Goal: Transaction & Acquisition: Obtain resource

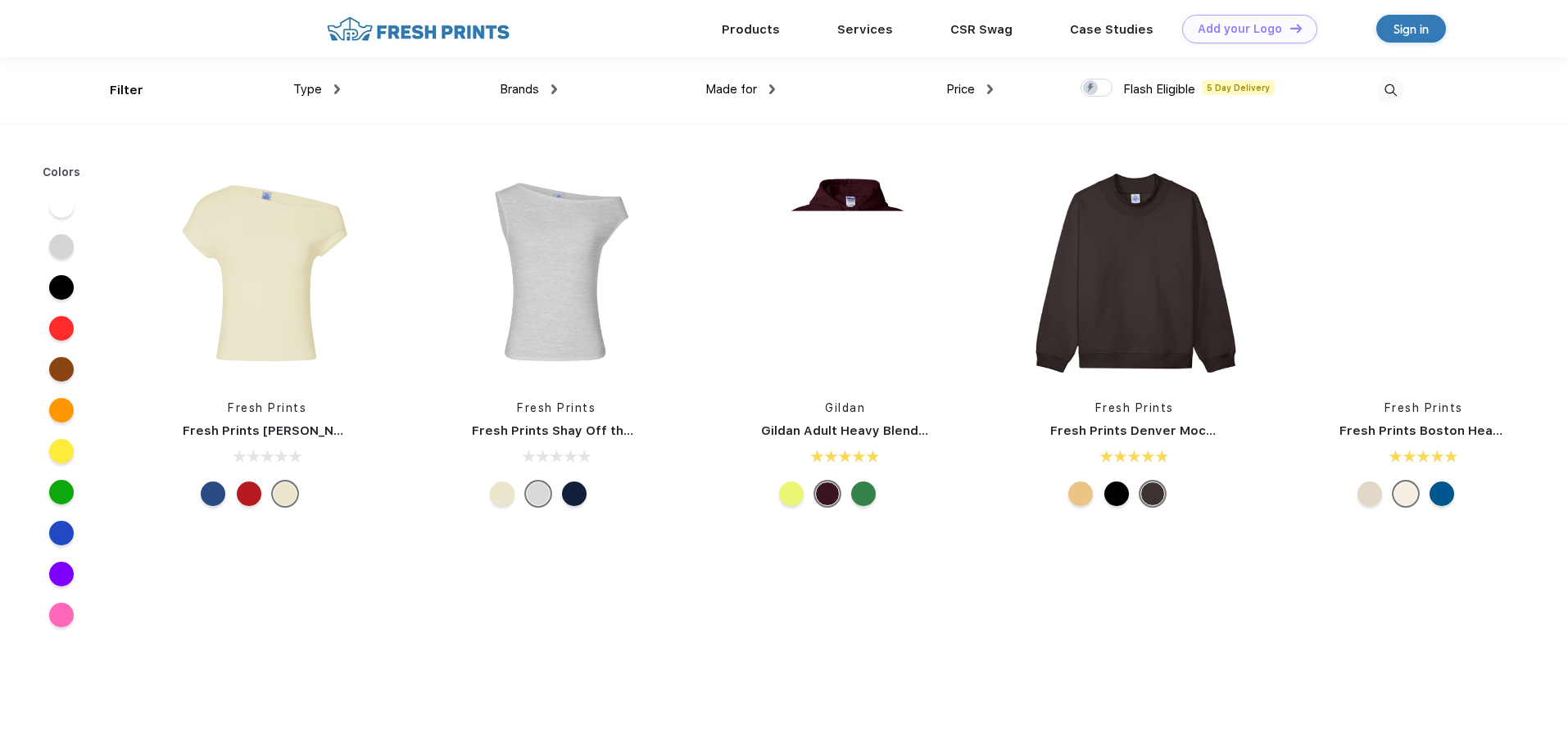
scroll to position [1, 0]
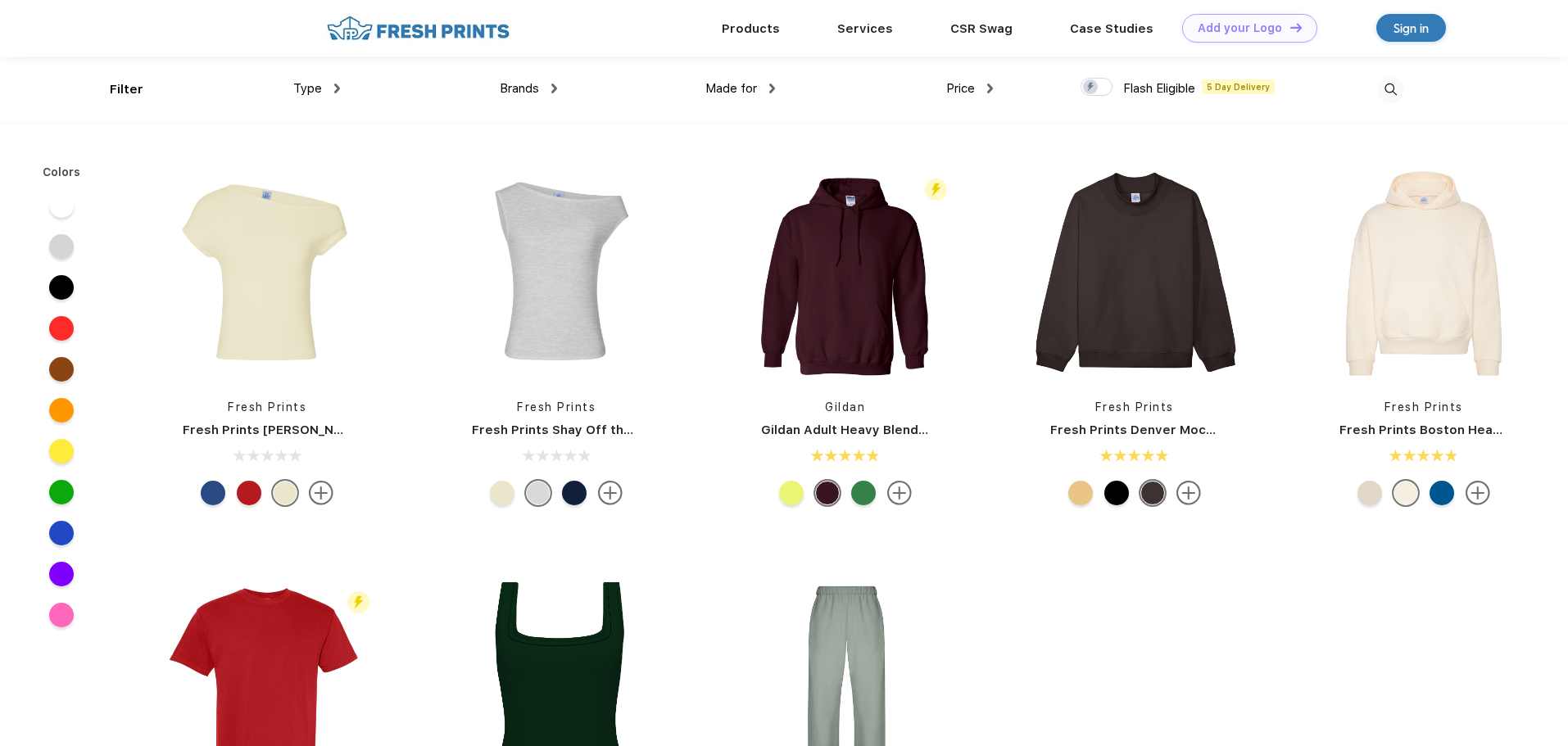
click at [338, 88] on img at bounding box center [337, 88] width 6 height 9
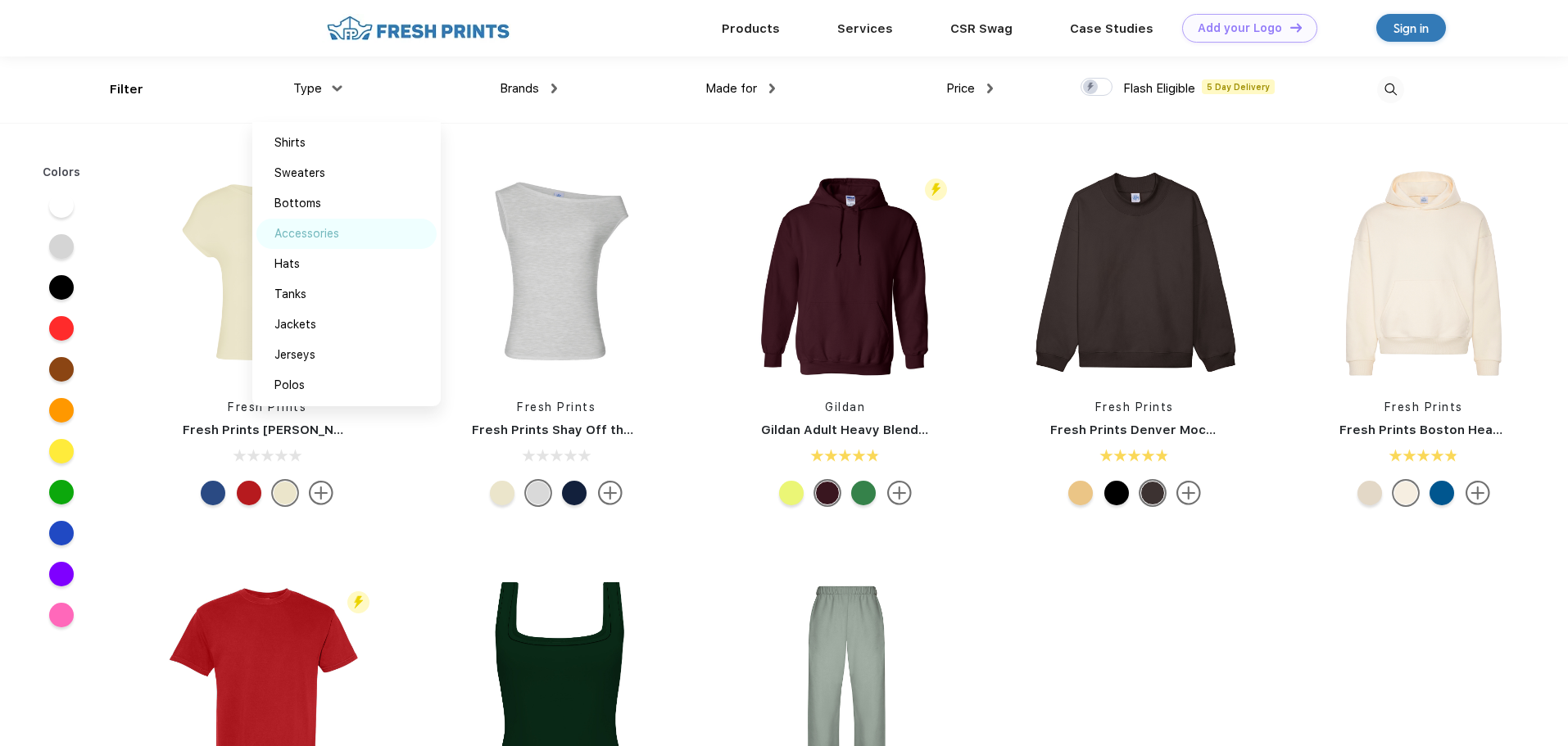
click at [309, 235] on div "Accessories" at bounding box center [307, 234] width 65 height 17
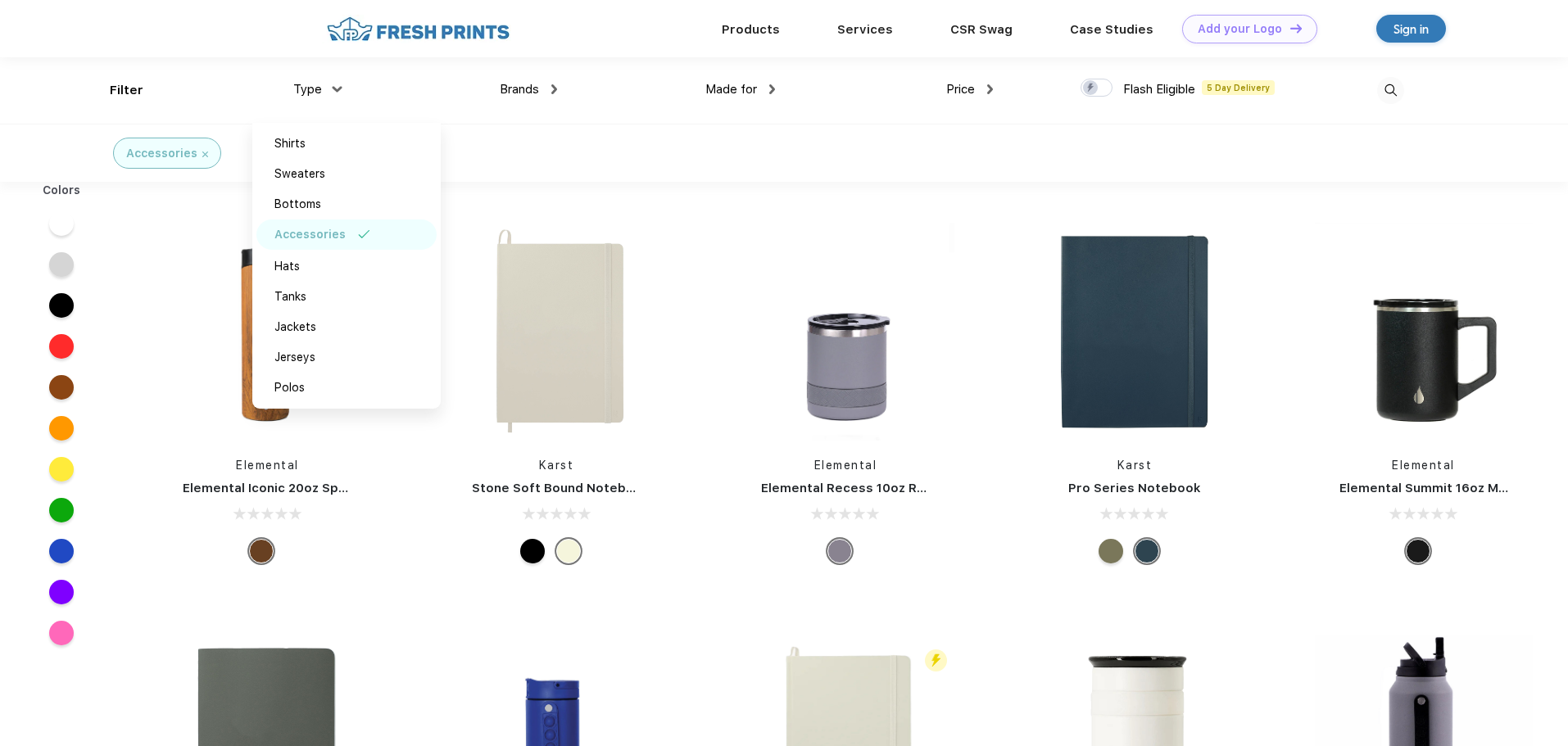
click at [755, 158] on div "Accessories" at bounding box center [784, 153] width 1568 height 58
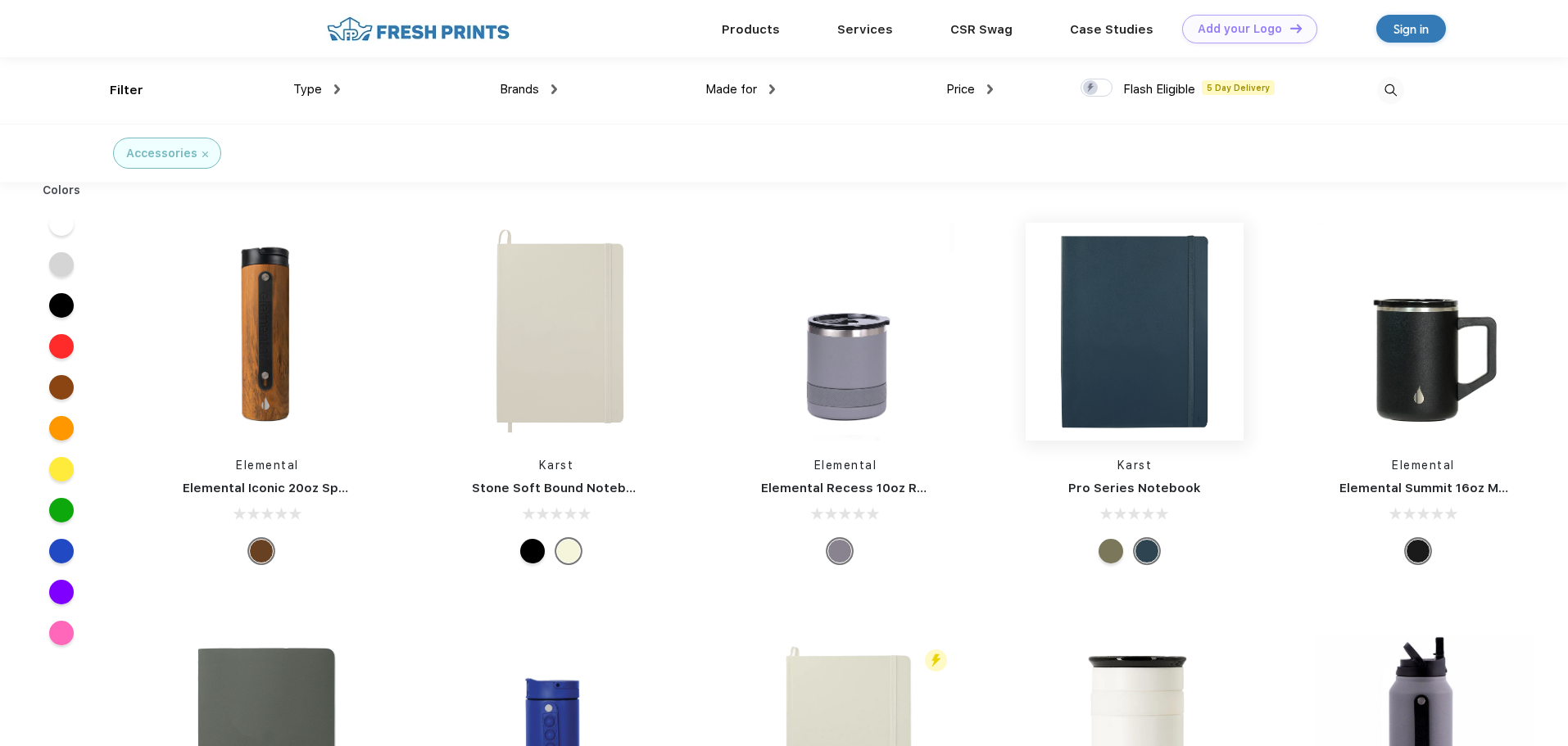
click at [1142, 322] on img at bounding box center [1134, 331] width 218 height 218
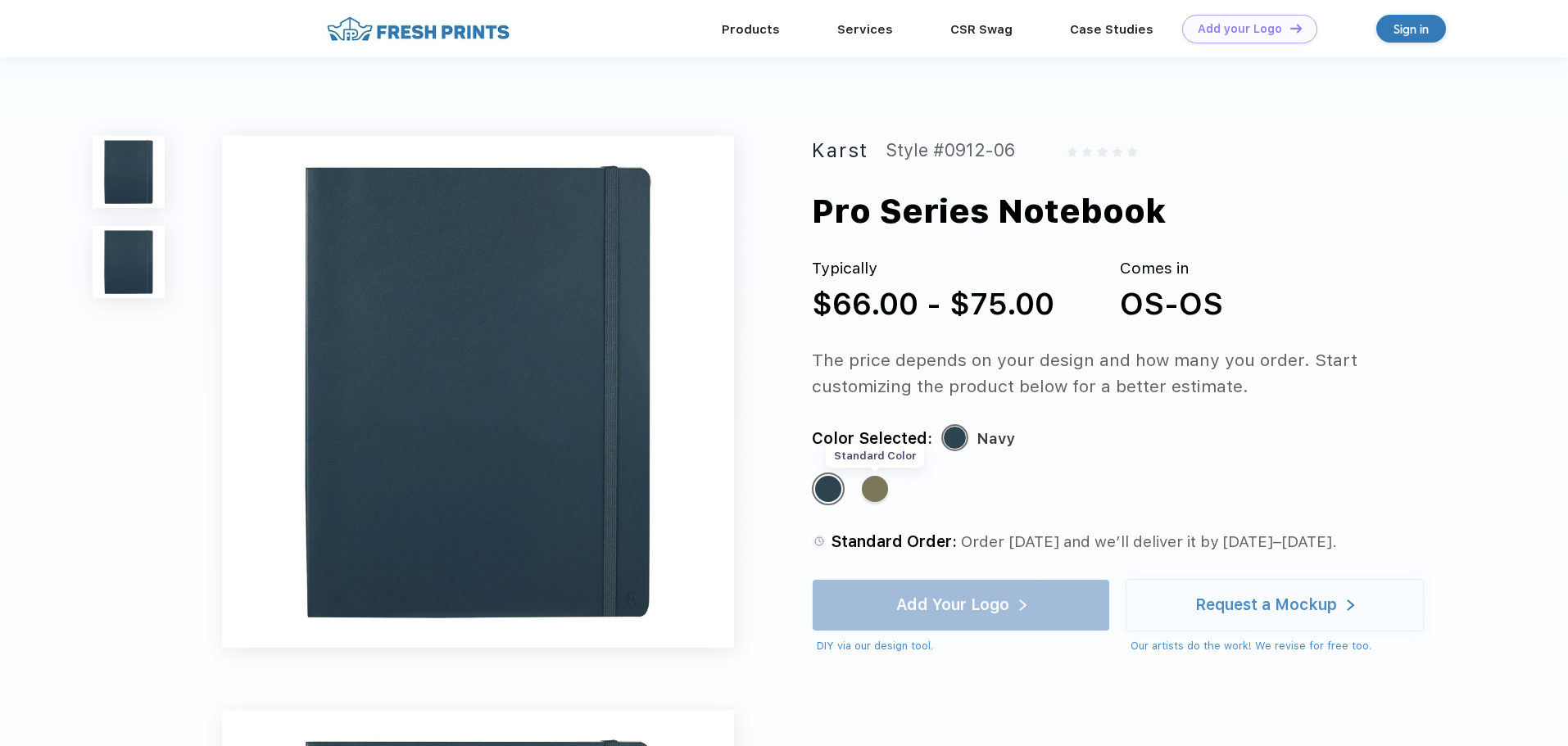
click at [874, 493] on div "Standard Color" at bounding box center [874, 488] width 27 height 27
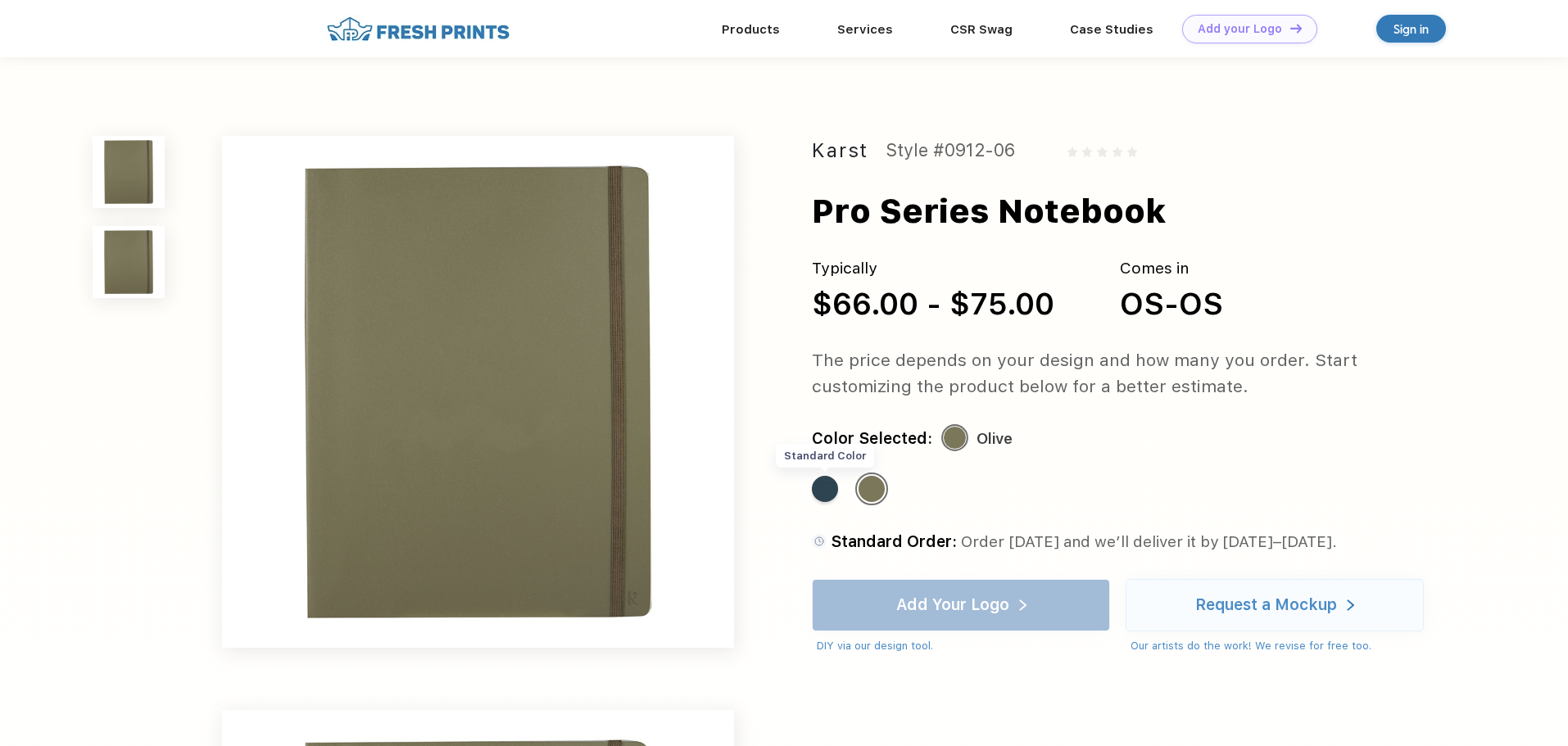
click at [825, 491] on div "Standard Color" at bounding box center [825, 488] width 27 height 27
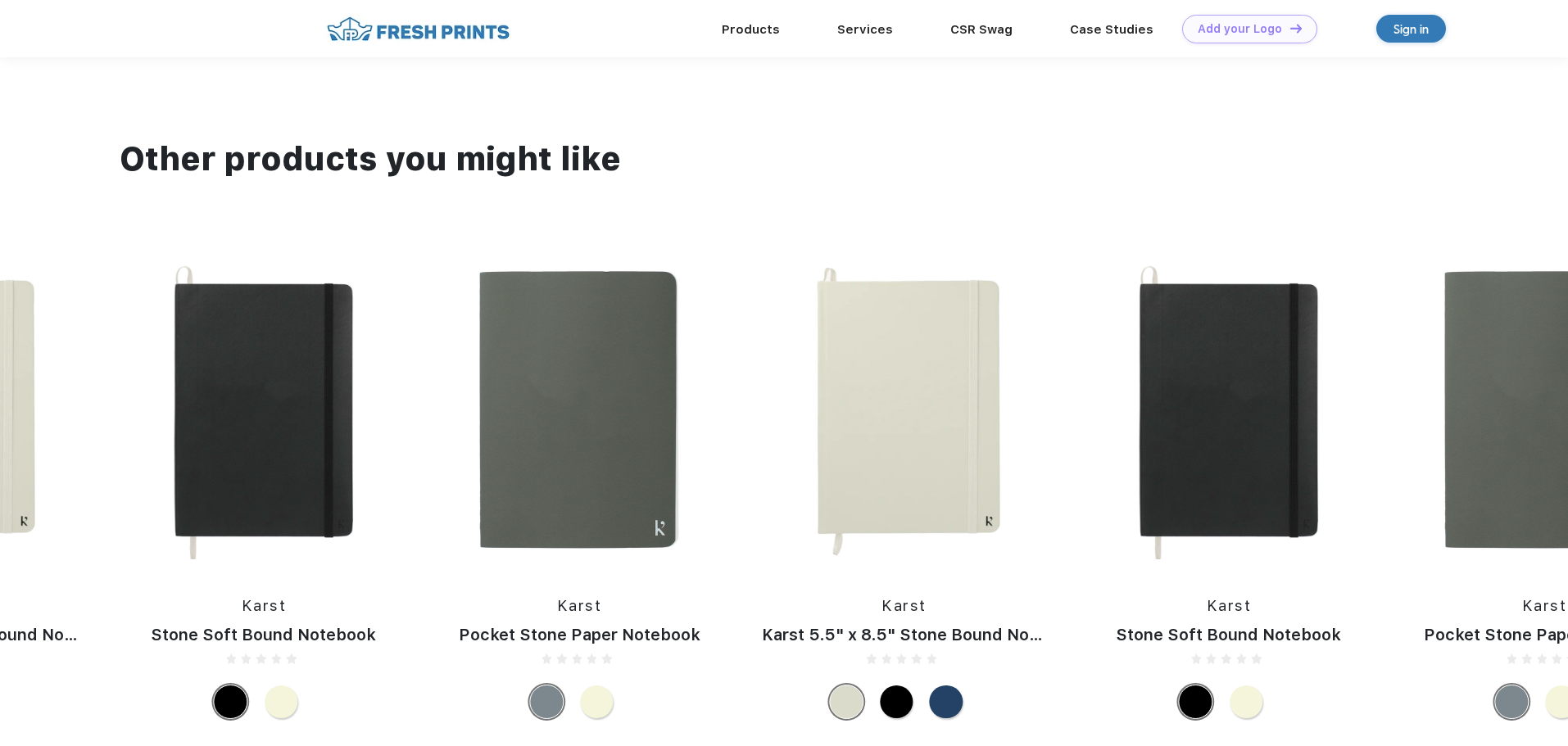
scroll to position [1202, 0]
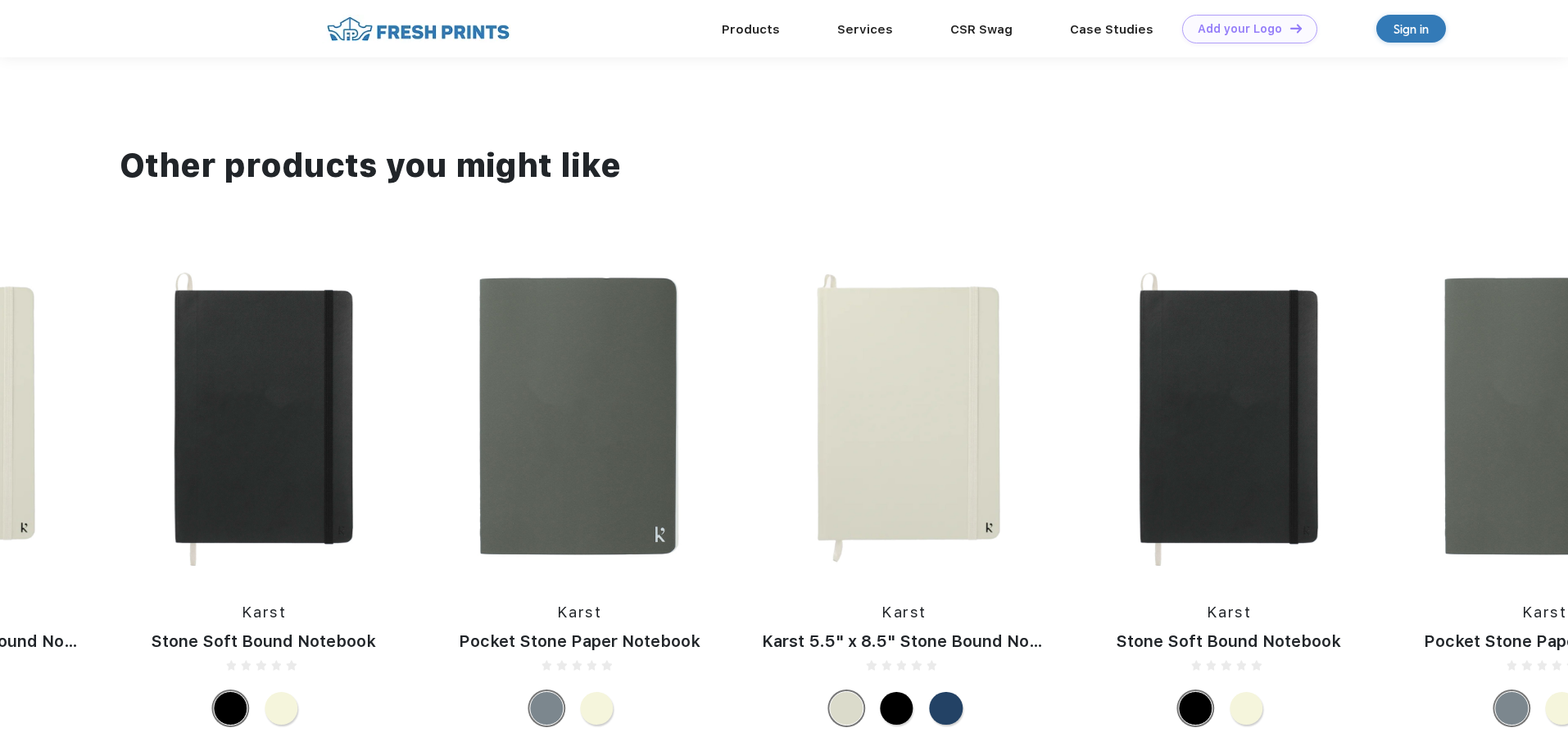
click at [581, 407] on img at bounding box center [579, 417] width 299 height 314
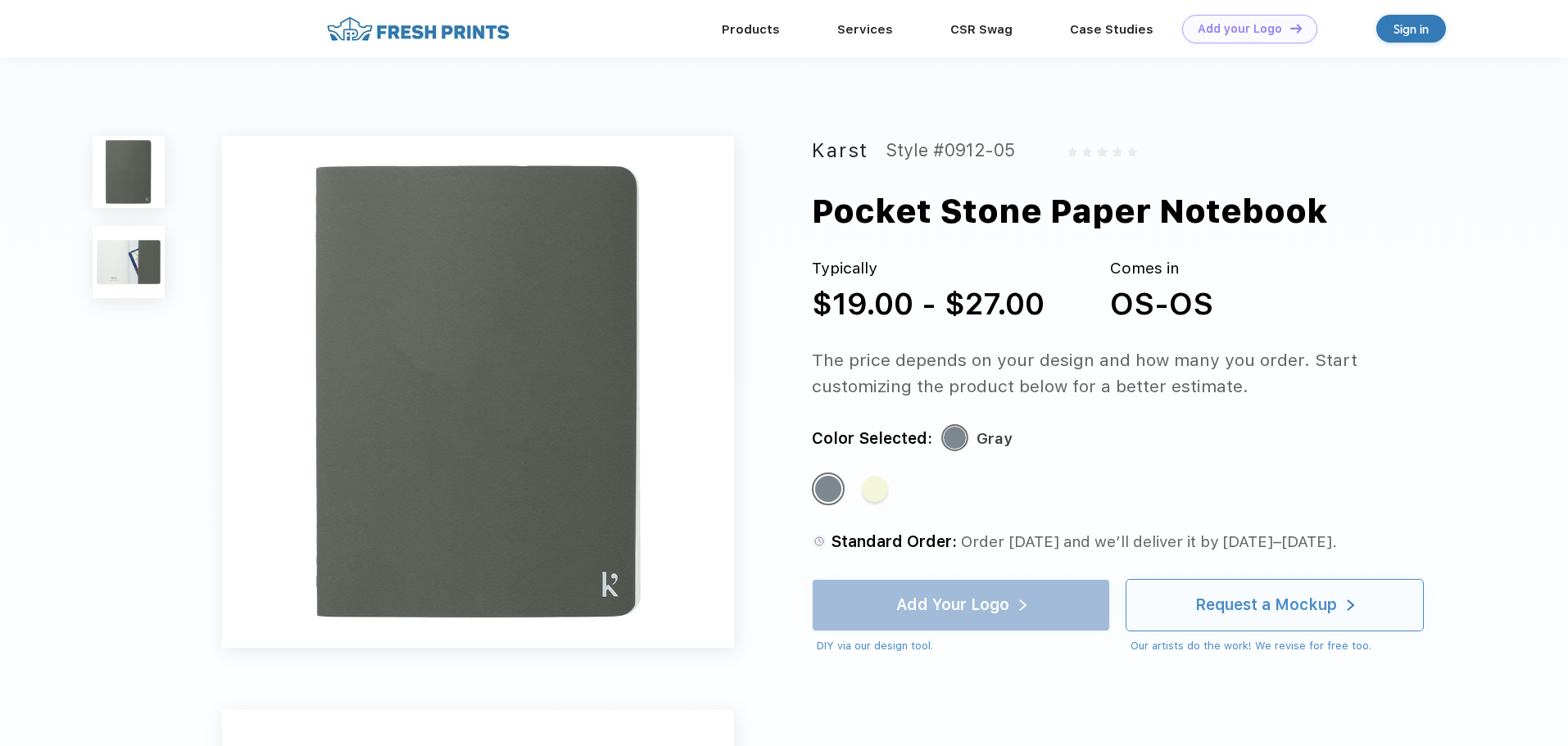
click at [1278, 607] on div "Request a Mockup" at bounding box center [1266, 605] width 142 height 16
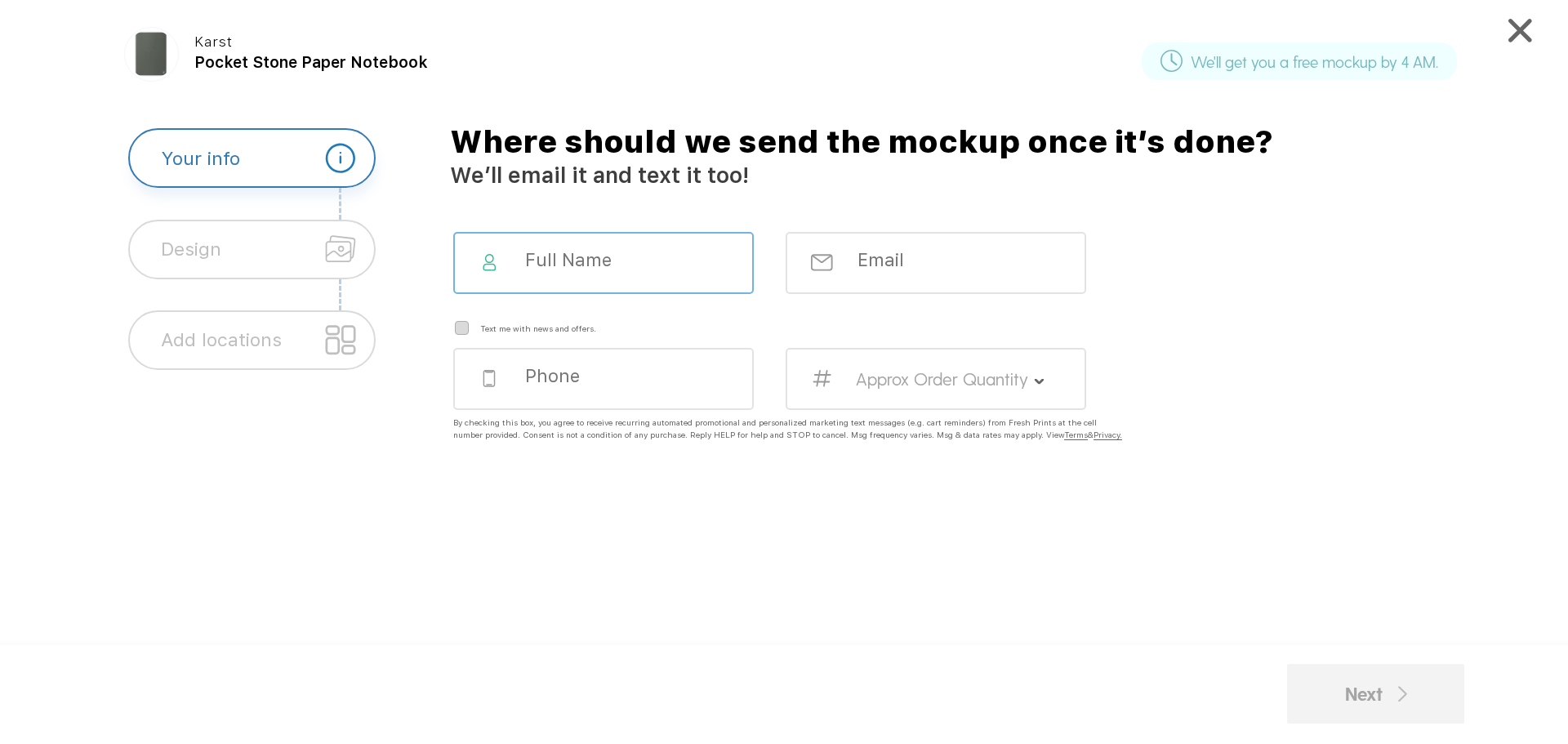
click at [664, 270] on input at bounding box center [617, 260] width 186 height 22
type input "[PERSON_NAME]"
type input "[EMAIL_ADDRESS][DOMAIN_NAME]"
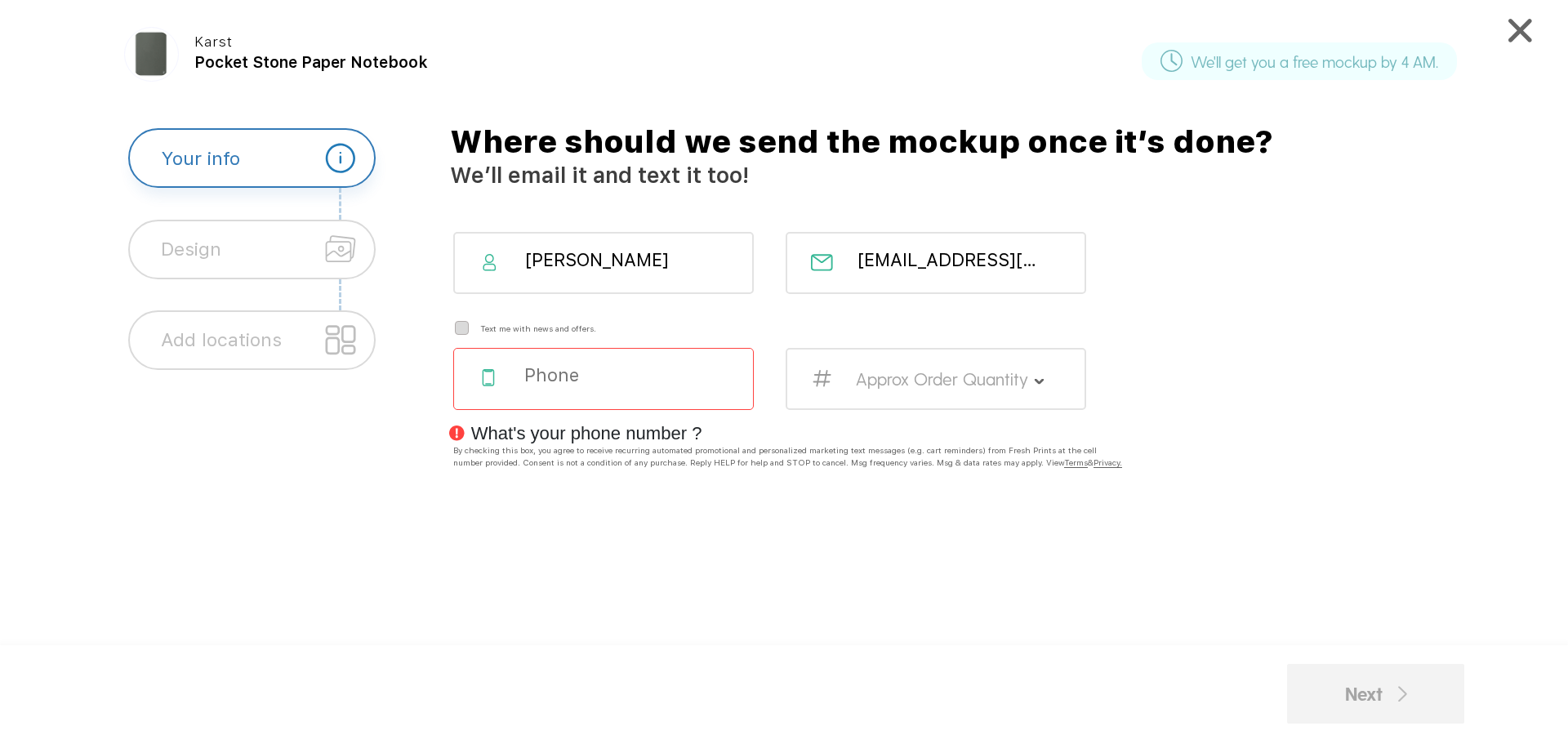
click at [642, 376] on input "tel" at bounding box center [616, 375] width 186 height 22
type input "6107046676"
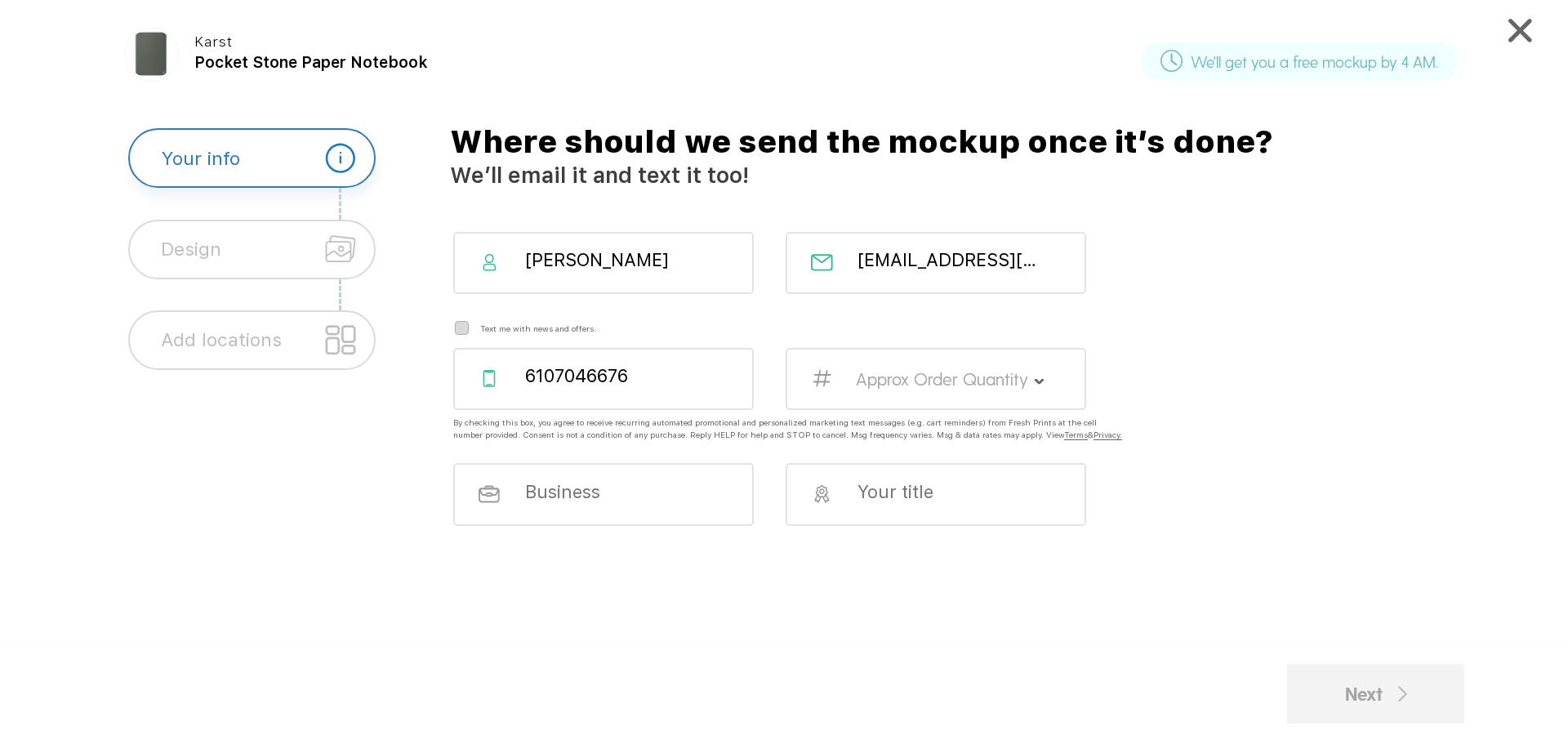
click at [1041, 378] on div "Approx Order Quantity" at bounding box center [936, 380] width 301 height 63
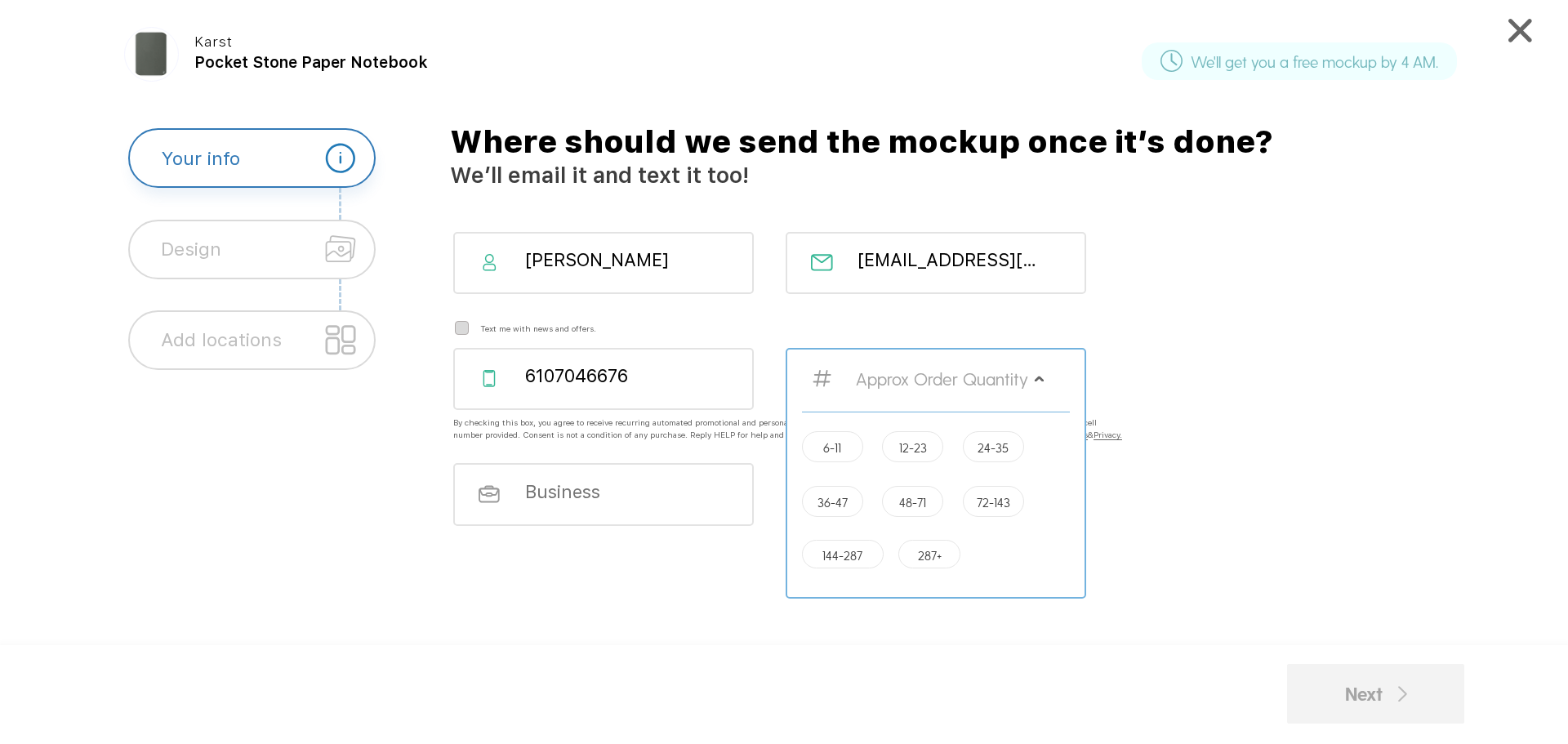
click at [841, 447] on label "6-11" at bounding box center [832, 447] width 18 height 12
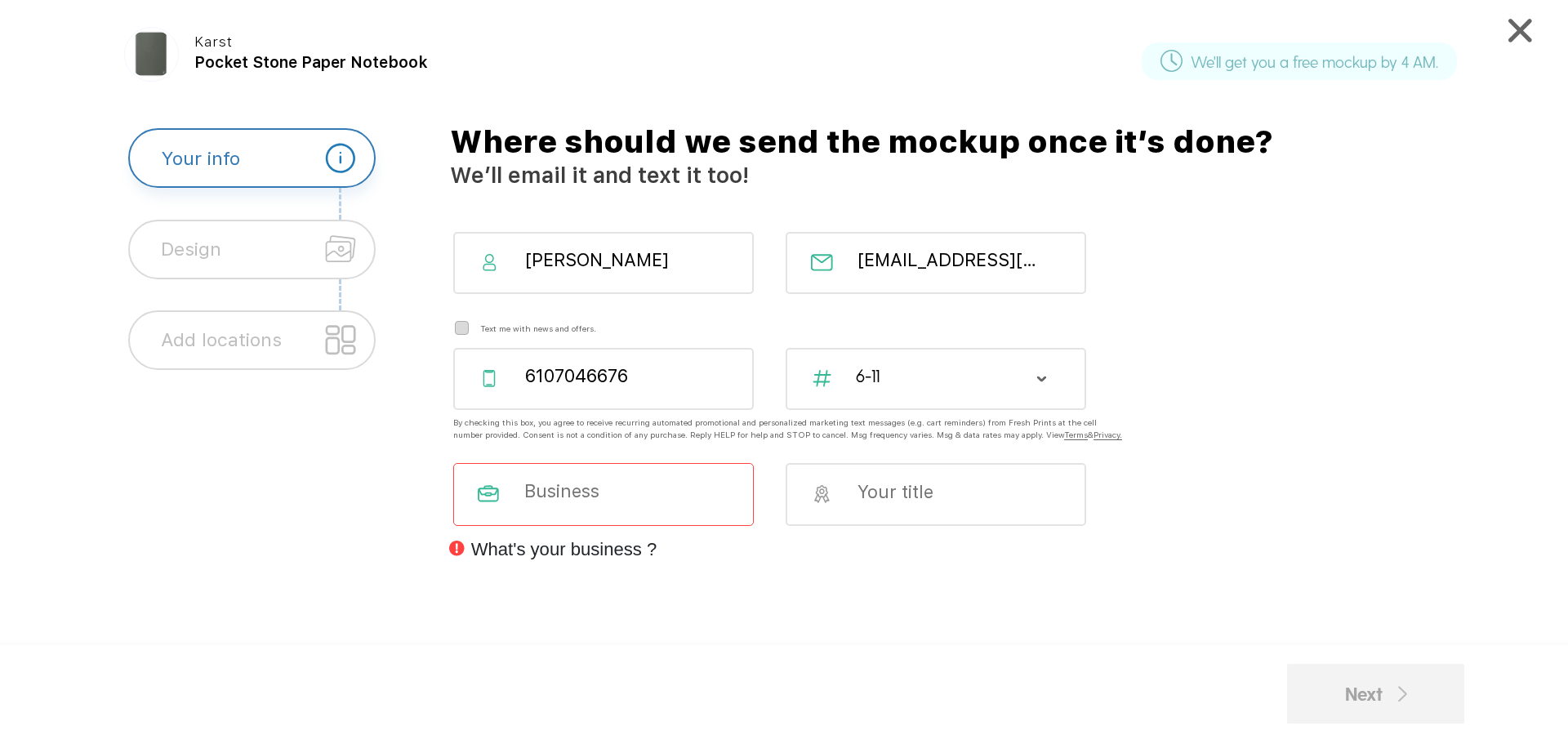
click at [645, 502] on input at bounding box center [616, 491] width 186 height 22
type input "Lock Ridge Engineering"
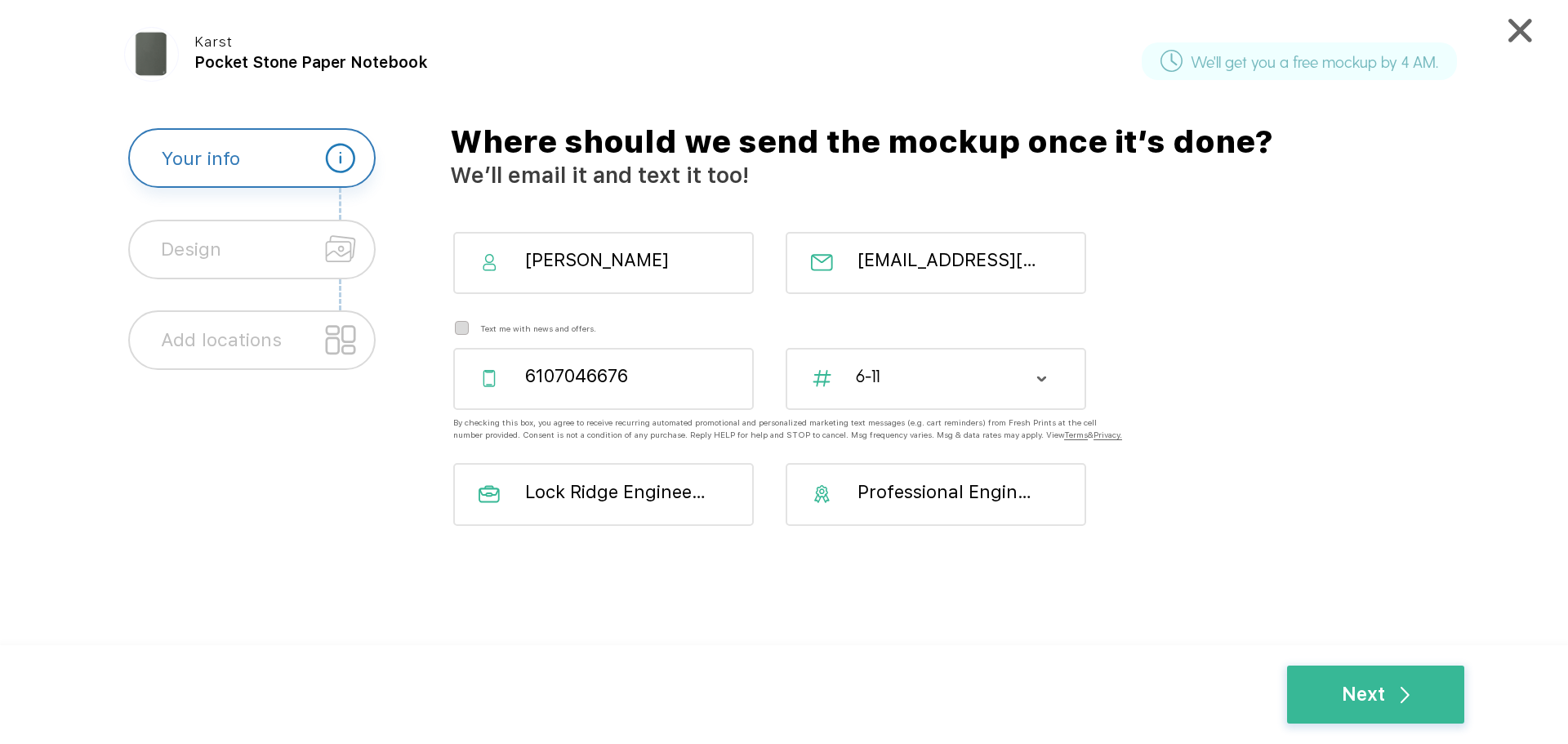
scroll to position [0, 1]
type input "Professional Engineer"
click at [1059, 377] on div "6-11" at bounding box center [936, 380] width 301 height 63
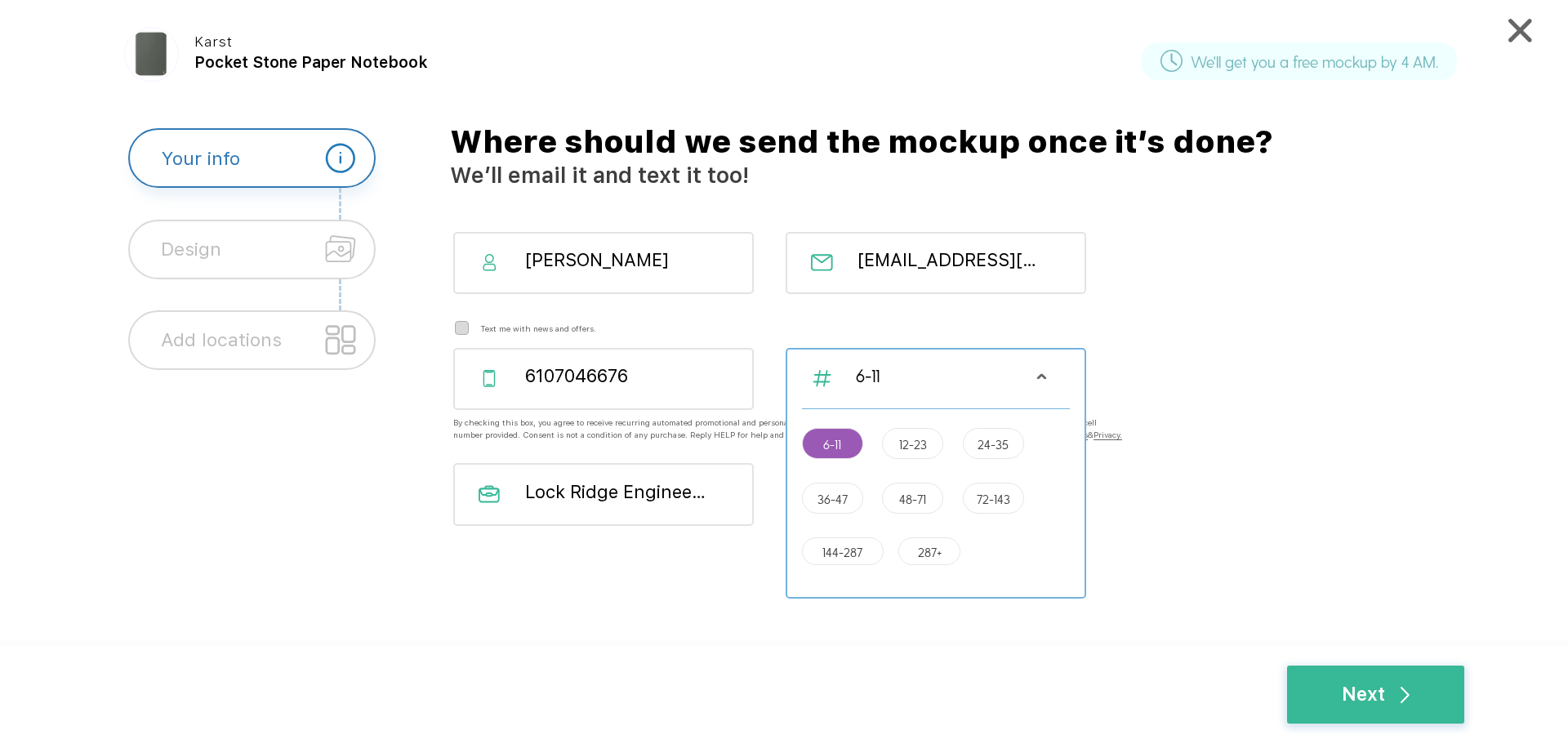
click at [1048, 376] on div "6-11 6-11 12-23 [PHONE_NUMBER] [PHONE_NUMBER] [PHONE_NUMBER]+" at bounding box center [936, 474] width 301 height 251
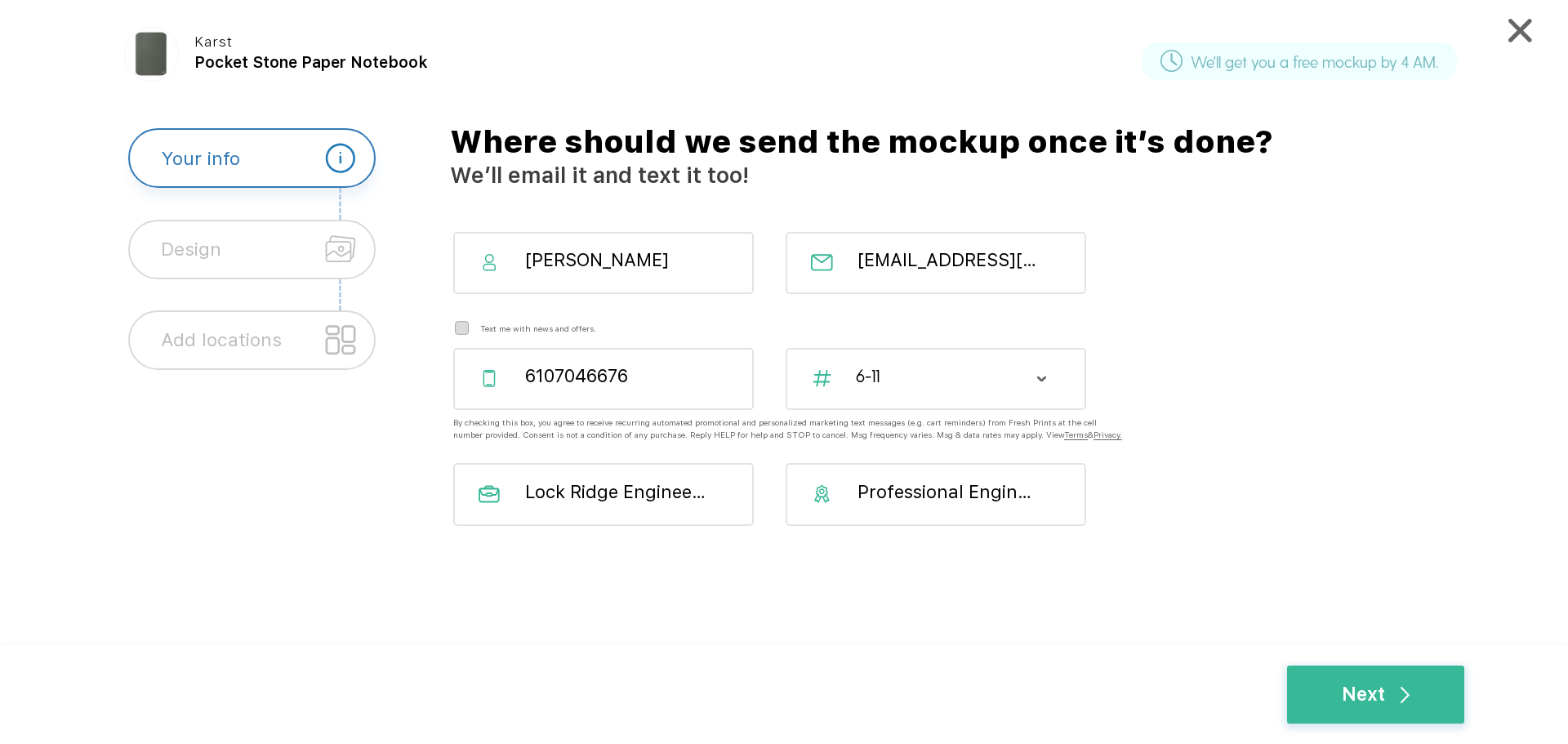
click at [694, 517] on div "Lock Ridge Engineering" at bounding box center [603, 495] width 301 height 63
click at [678, 503] on input "Lock Ridge Engineering" at bounding box center [617, 491] width 186 height 22
click at [196, 250] on div "Design" at bounding box center [191, 249] width 61 height 56
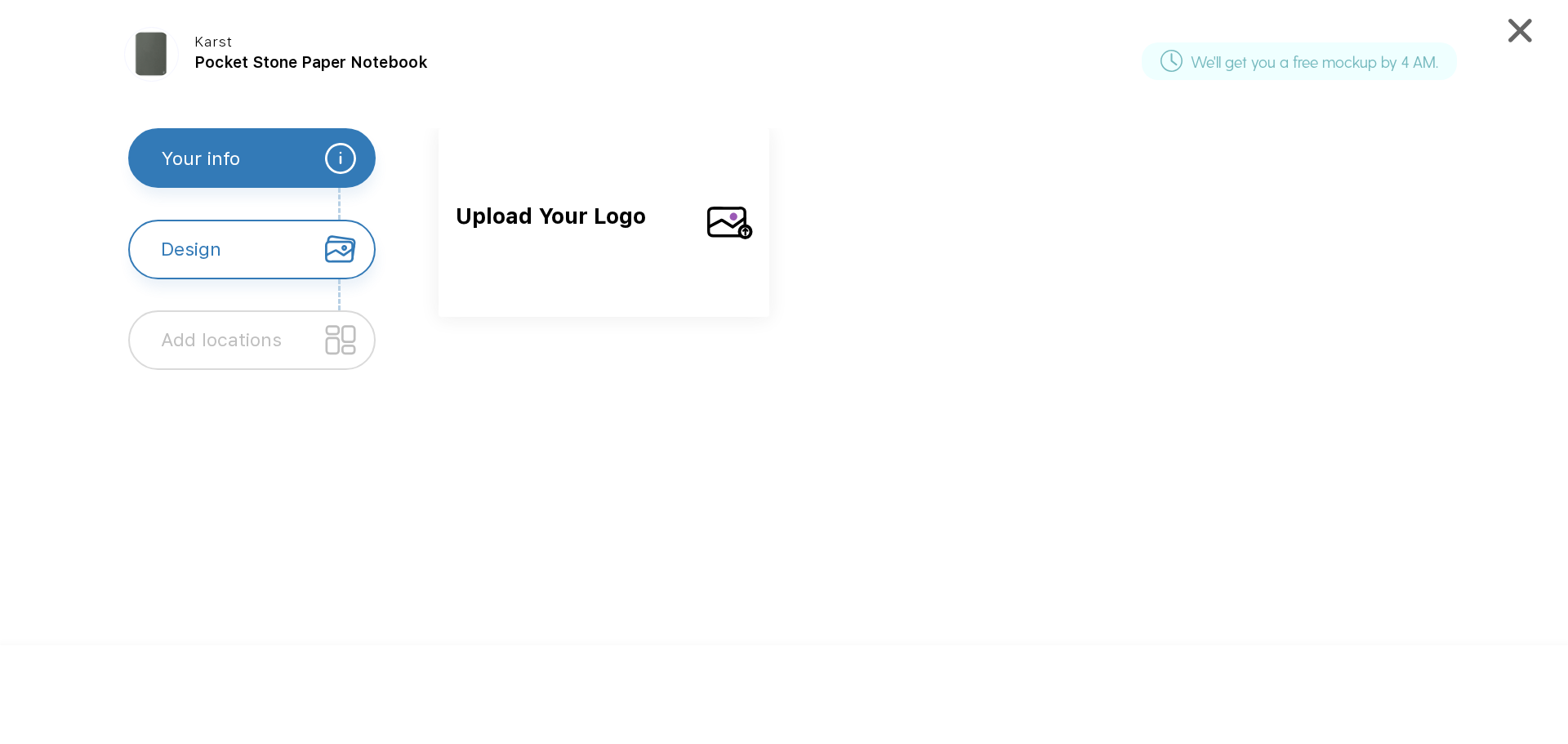
click at [1337, 201] on div "Upload Your Logo" at bounding box center [956, 222] width 1083 height 188
click at [1339, 228] on div "Upload Your Logo" at bounding box center [956, 222] width 1083 height 188
click at [725, 221] on img at bounding box center [730, 223] width 47 height 41
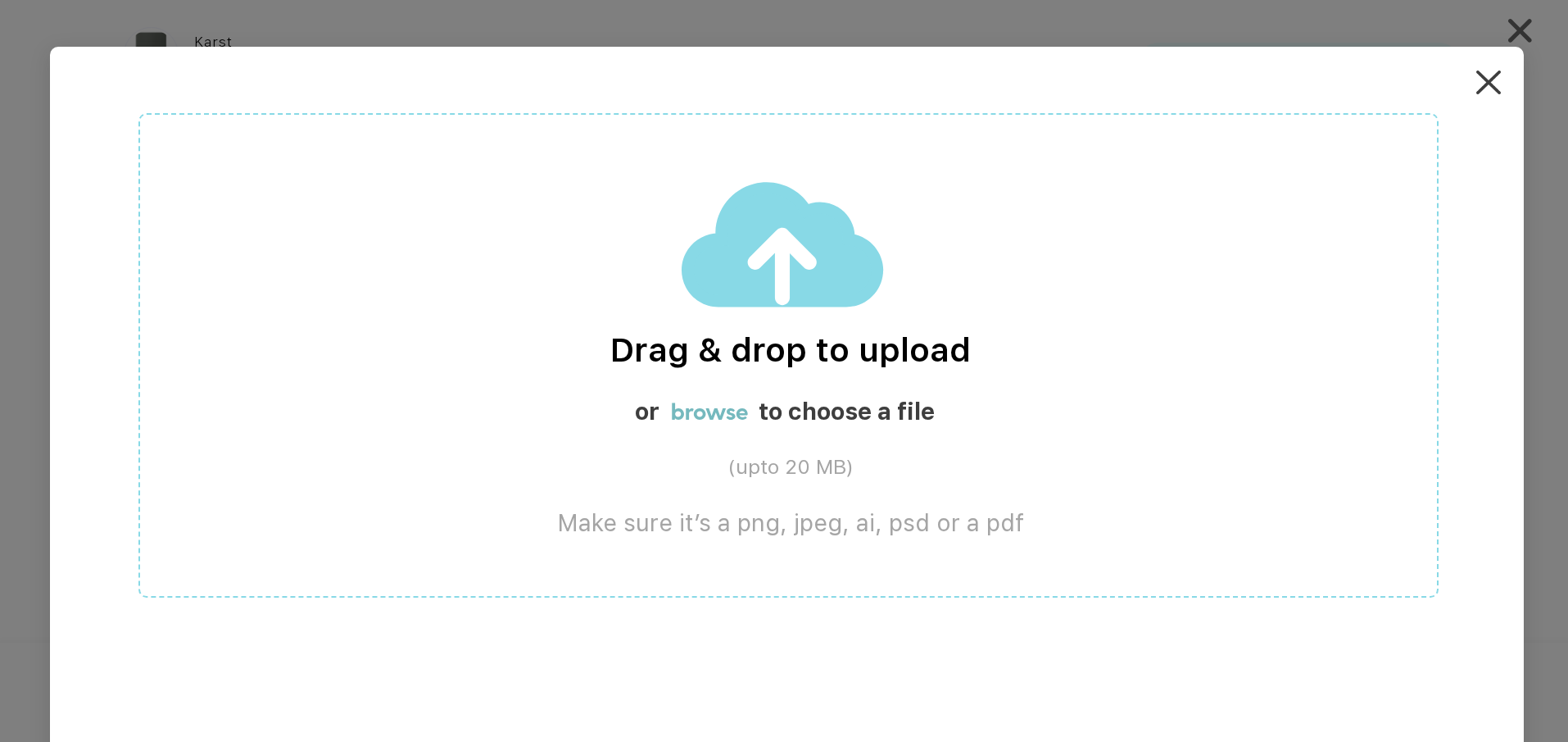
click at [704, 414] on label "browse" at bounding box center [709, 410] width 77 height 28
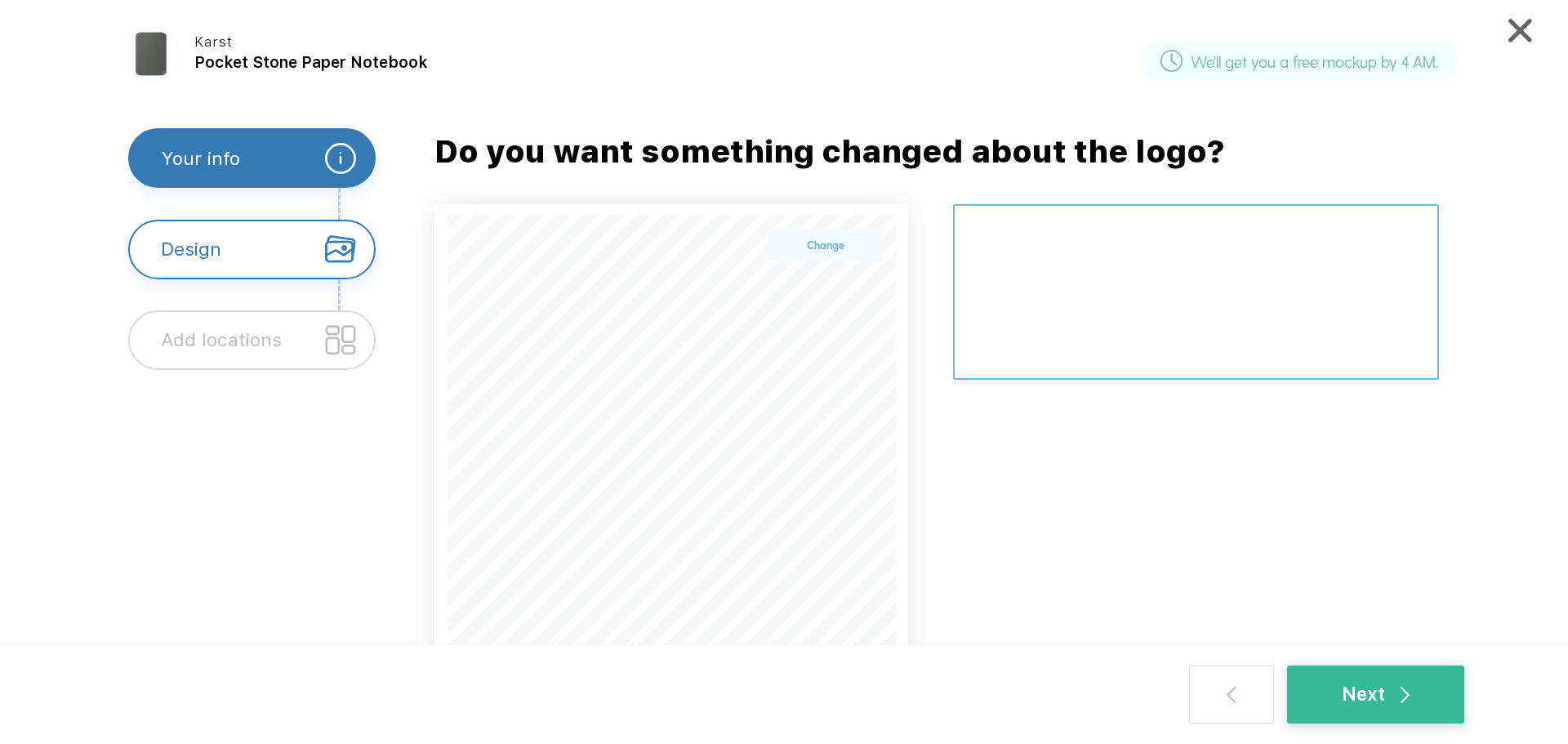
click at [1180, 230] on textarea at bounding box center [1196, 292] width 486 height 176
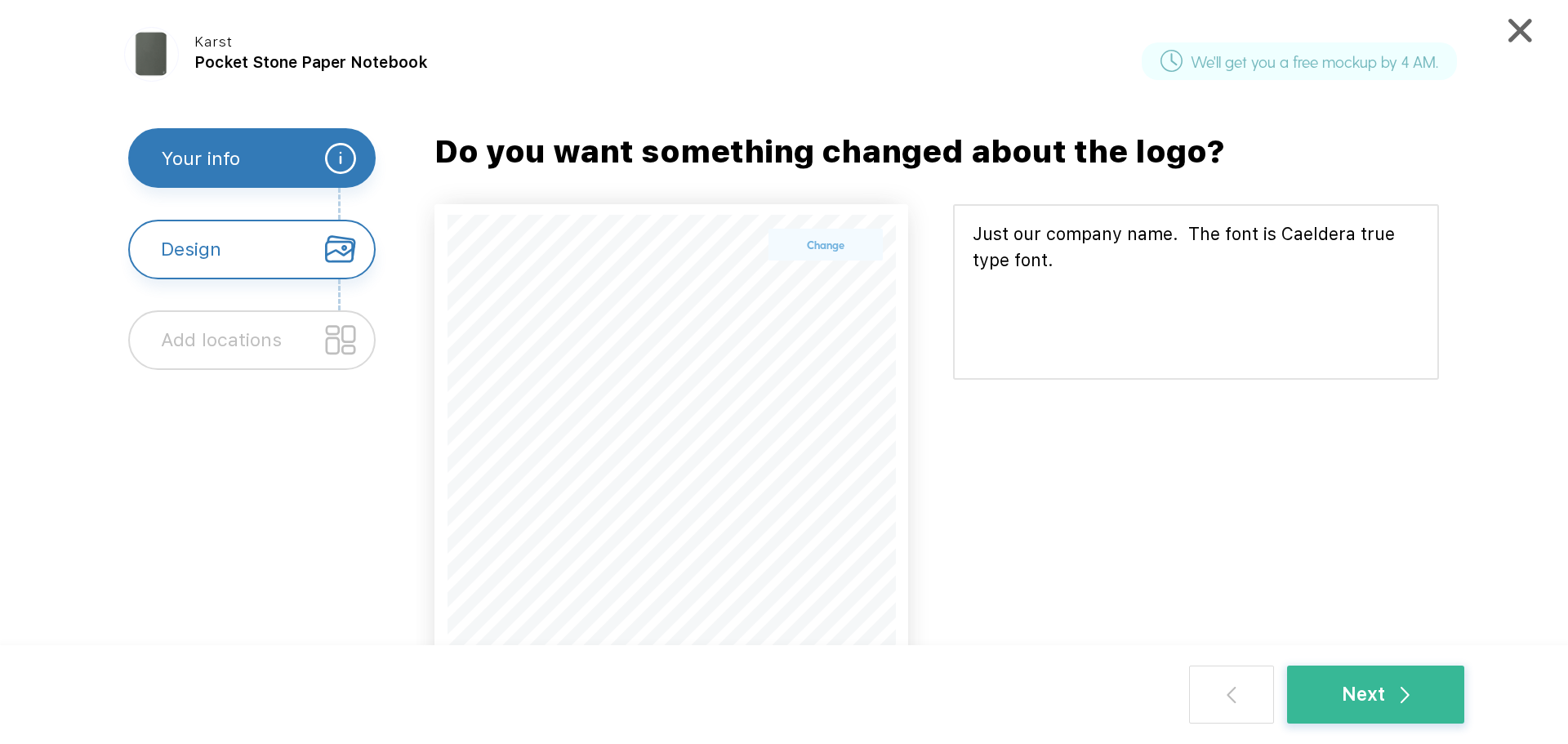
click at [1020, 479] on div at bounding box center [1196, 444] width 486 height 480
click at [1370, 694] on div "Next" at bounding box center [1375, 695] width 67 height 29
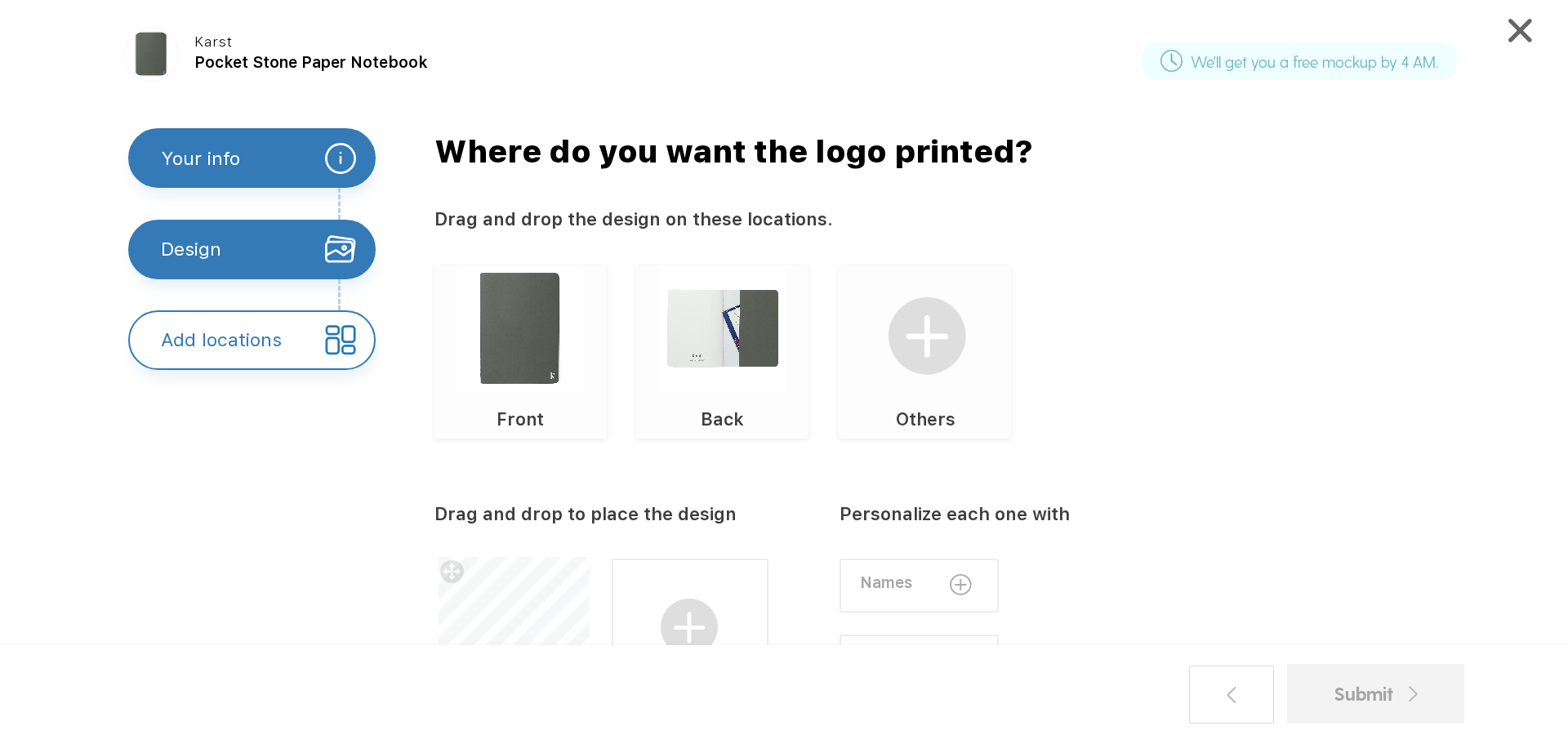
click at [520, 315] on img at bounding box center [520, 328] width 125 height 125
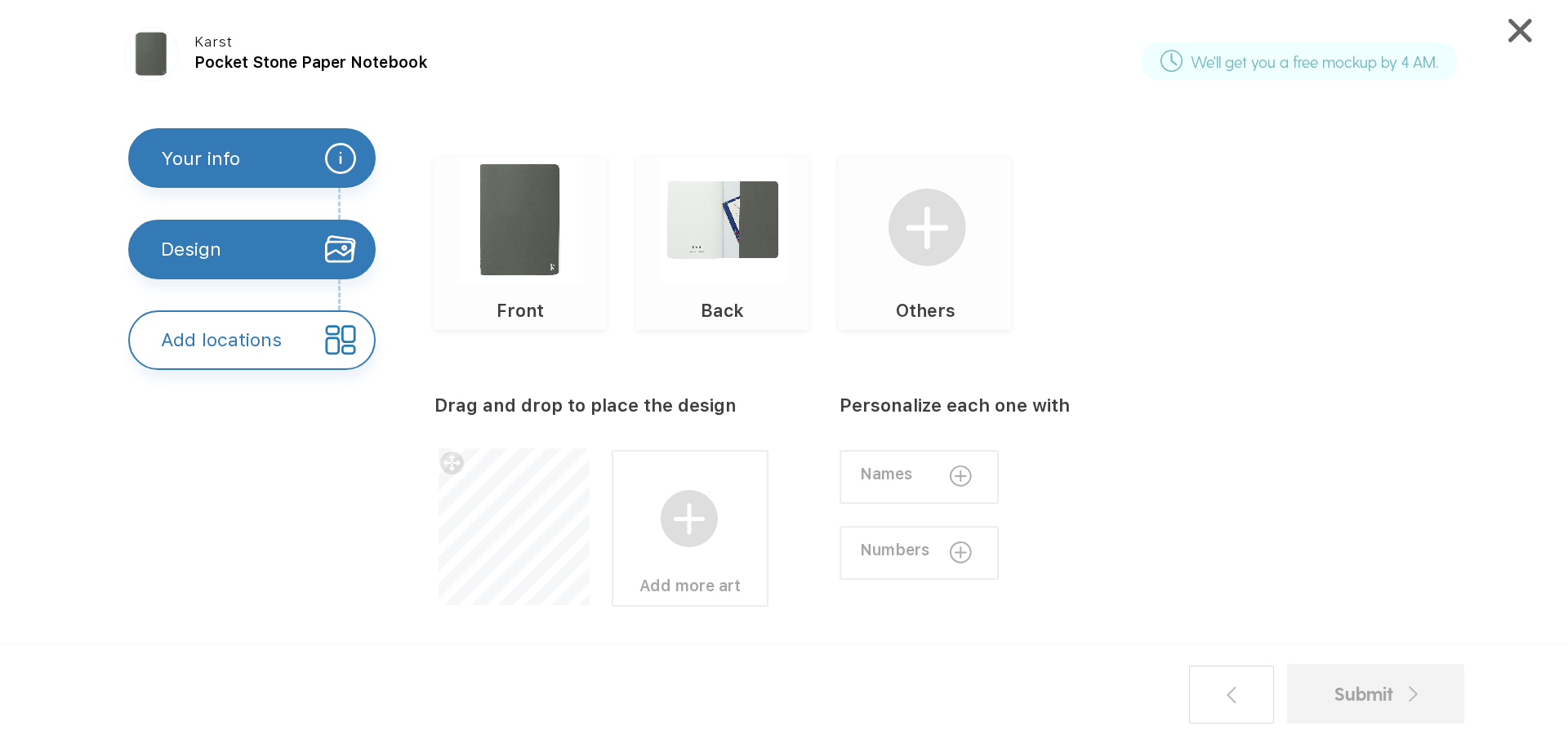
scroll to position [120, 0]
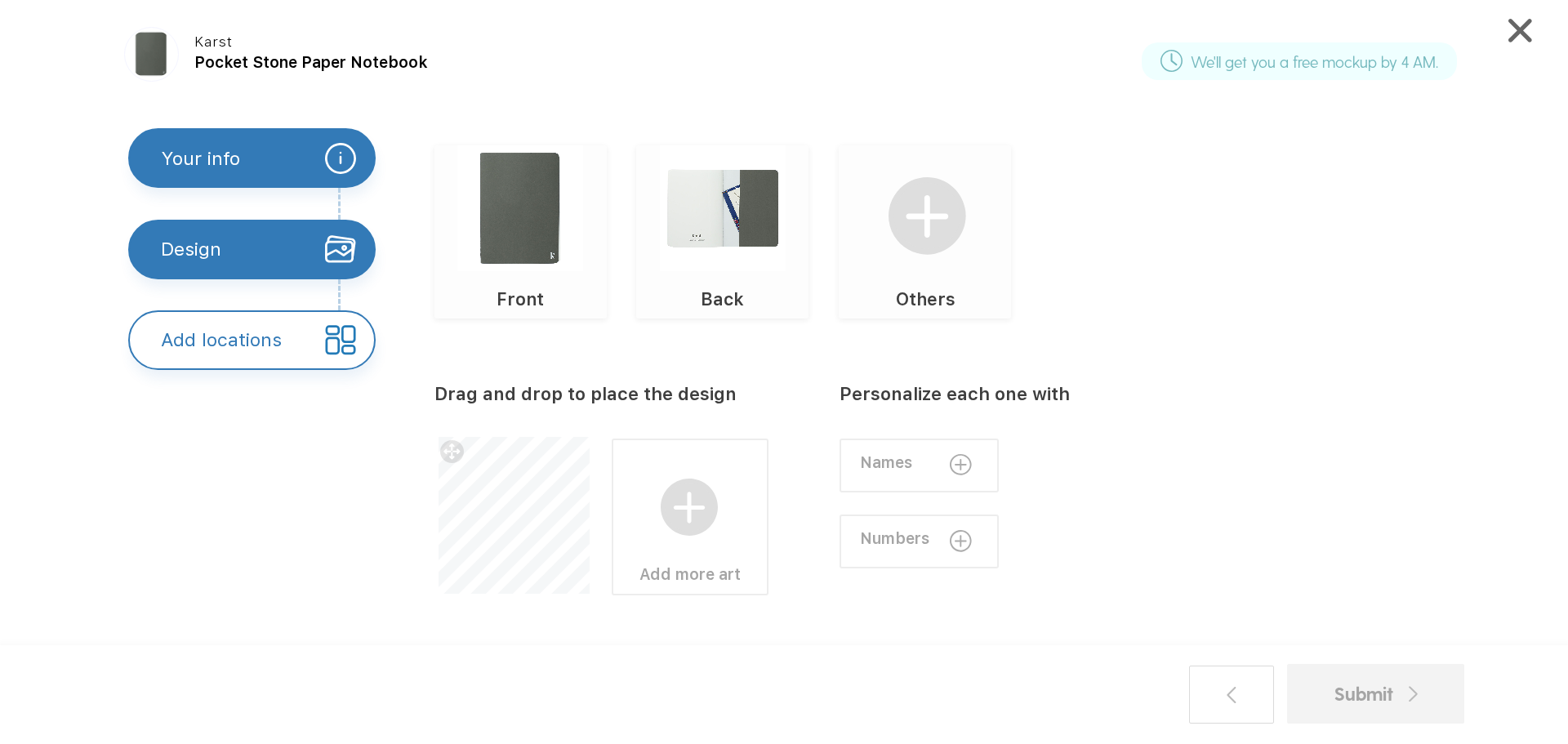
click at [523, 201] on img at bounding box center [520, 207] width 125 height 125
click at [1241, 702] on div at bounding box center [1232, 695] width 85 height 58
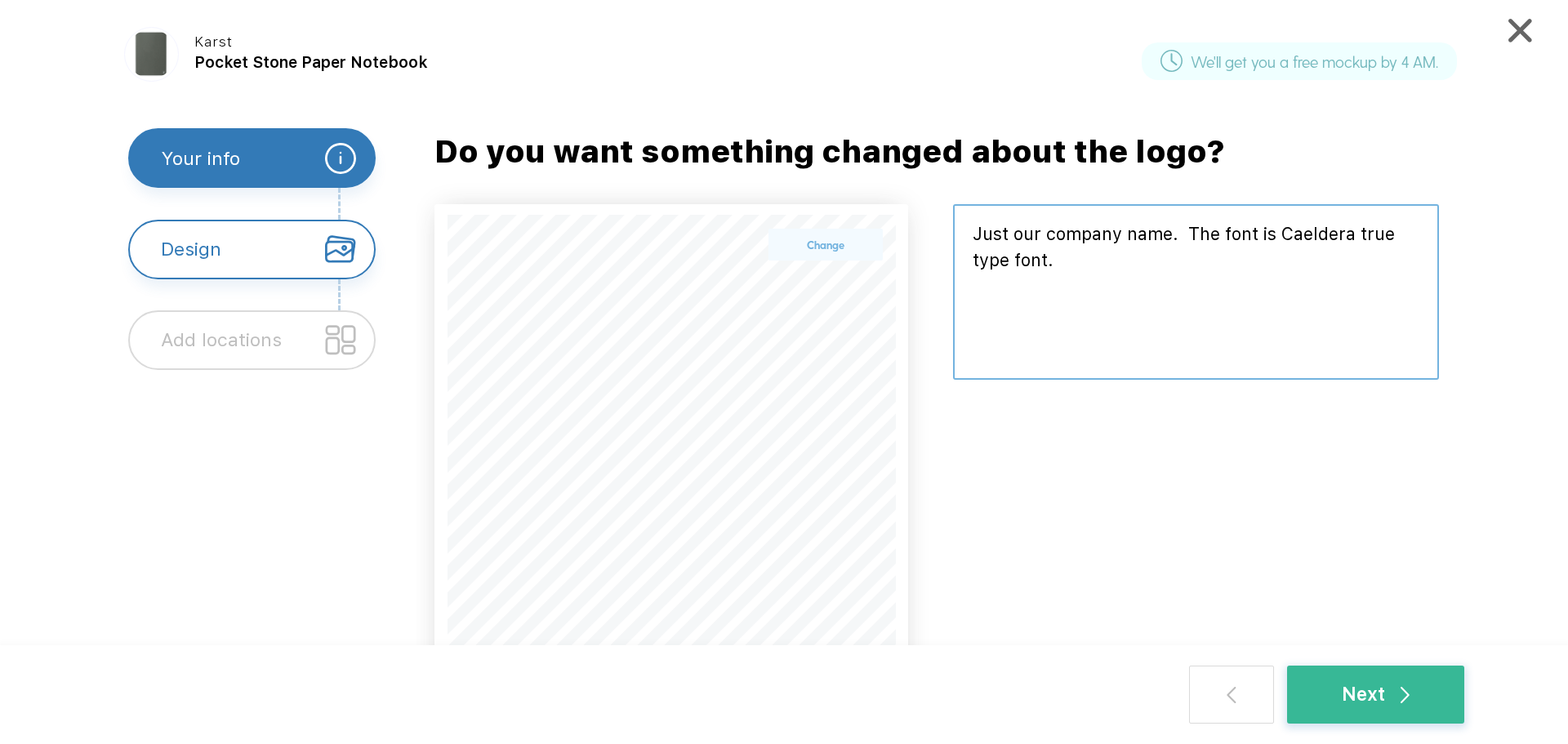
click at [1075, 257] on textarea at bounding box center [1196, 292] width 486 height 176
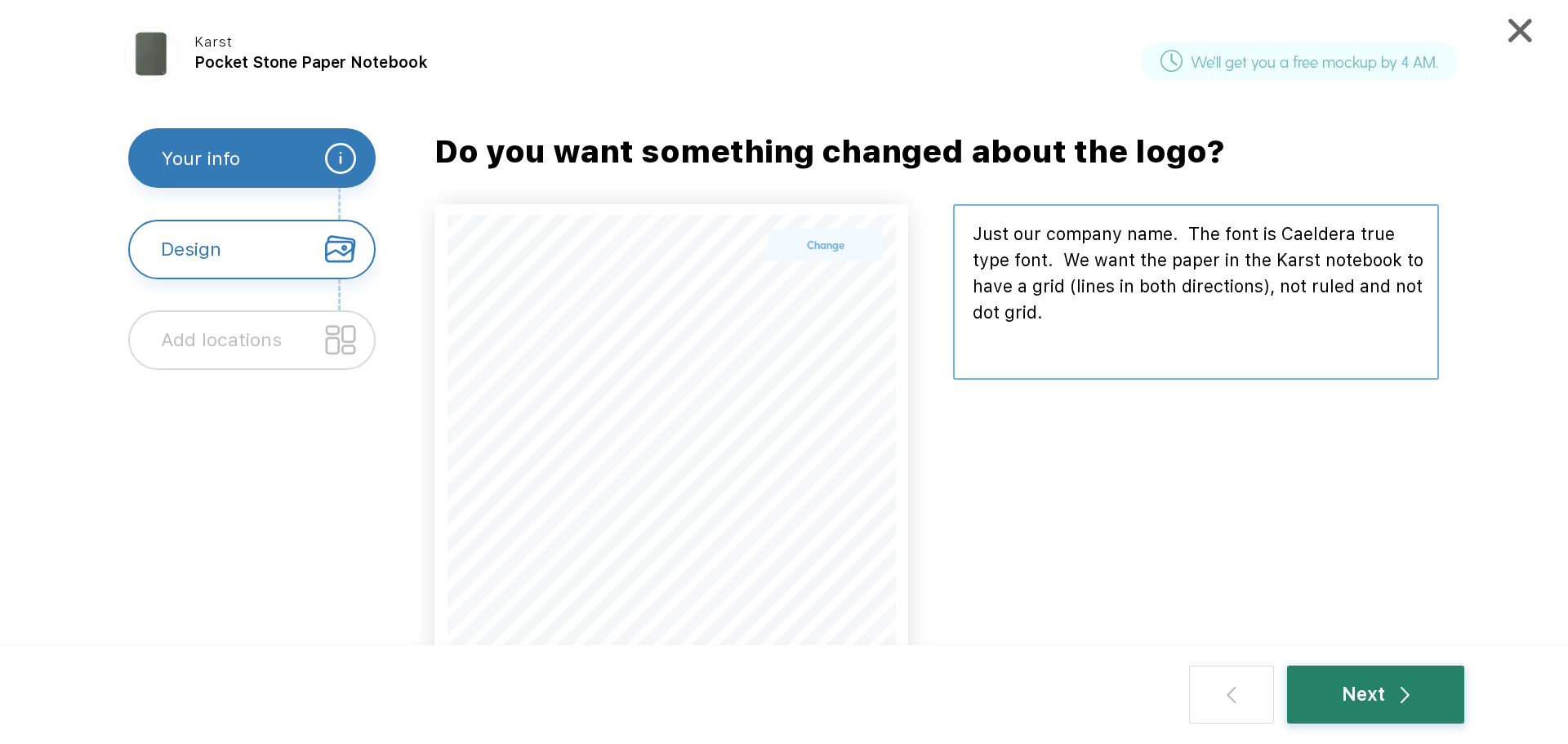
type textarea "Just our company name. The font is Caeldera true type font. We want the paper i…"
click at [1361, 694] on div "Next" at bounding box center [1375, 695] width 67 height 29
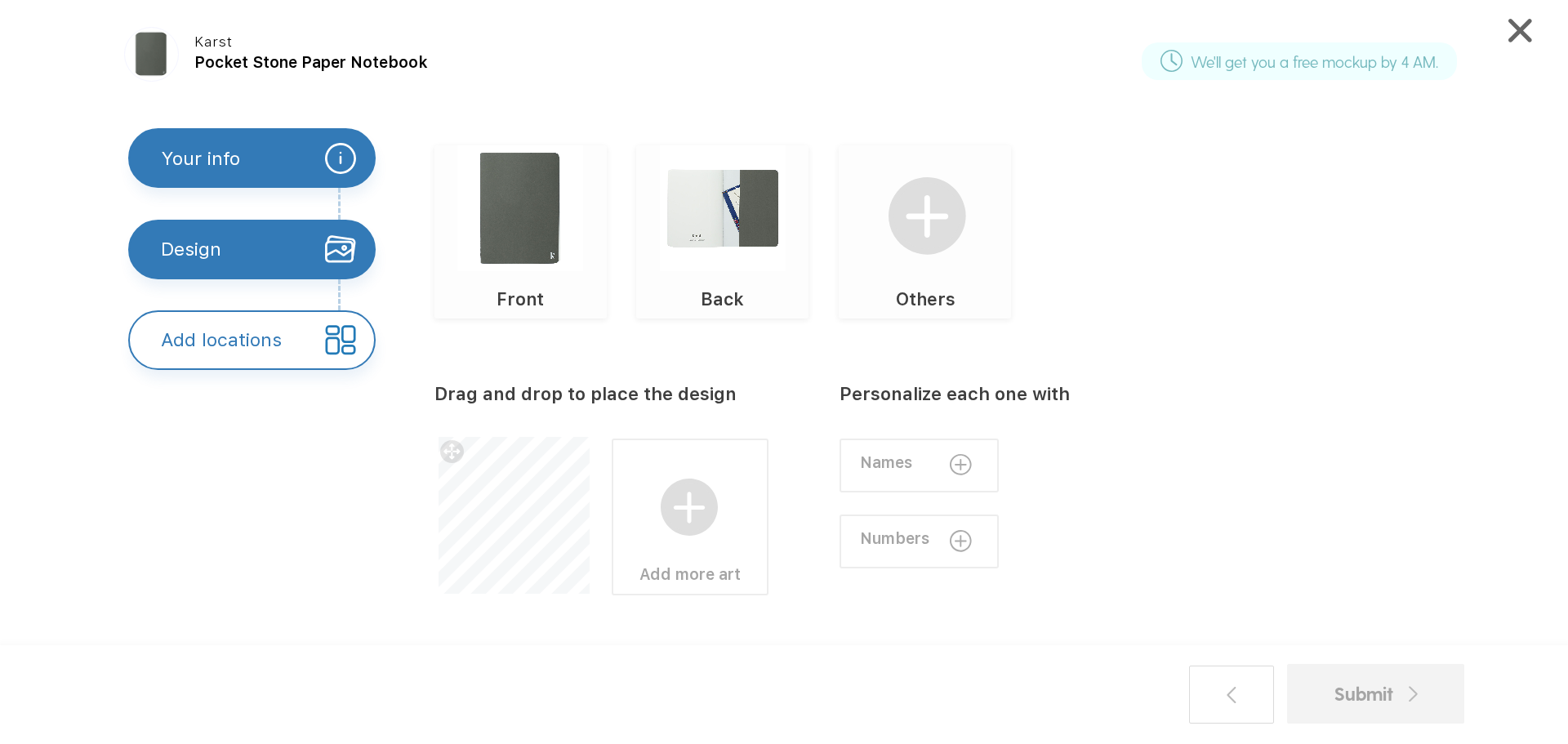
click at [1368, 694] on div "Submit" at bounding box center [1377, 695] width 84 height 29
click at [213, 332] on div "Add locations" at bounding box center [222, 340] width 121 height 56
click at [519, 221] on img at bounding box center [520, 207] width 125 height 125
click at [527, 225] on img at bounding box center [520, 207] width 125 height 125
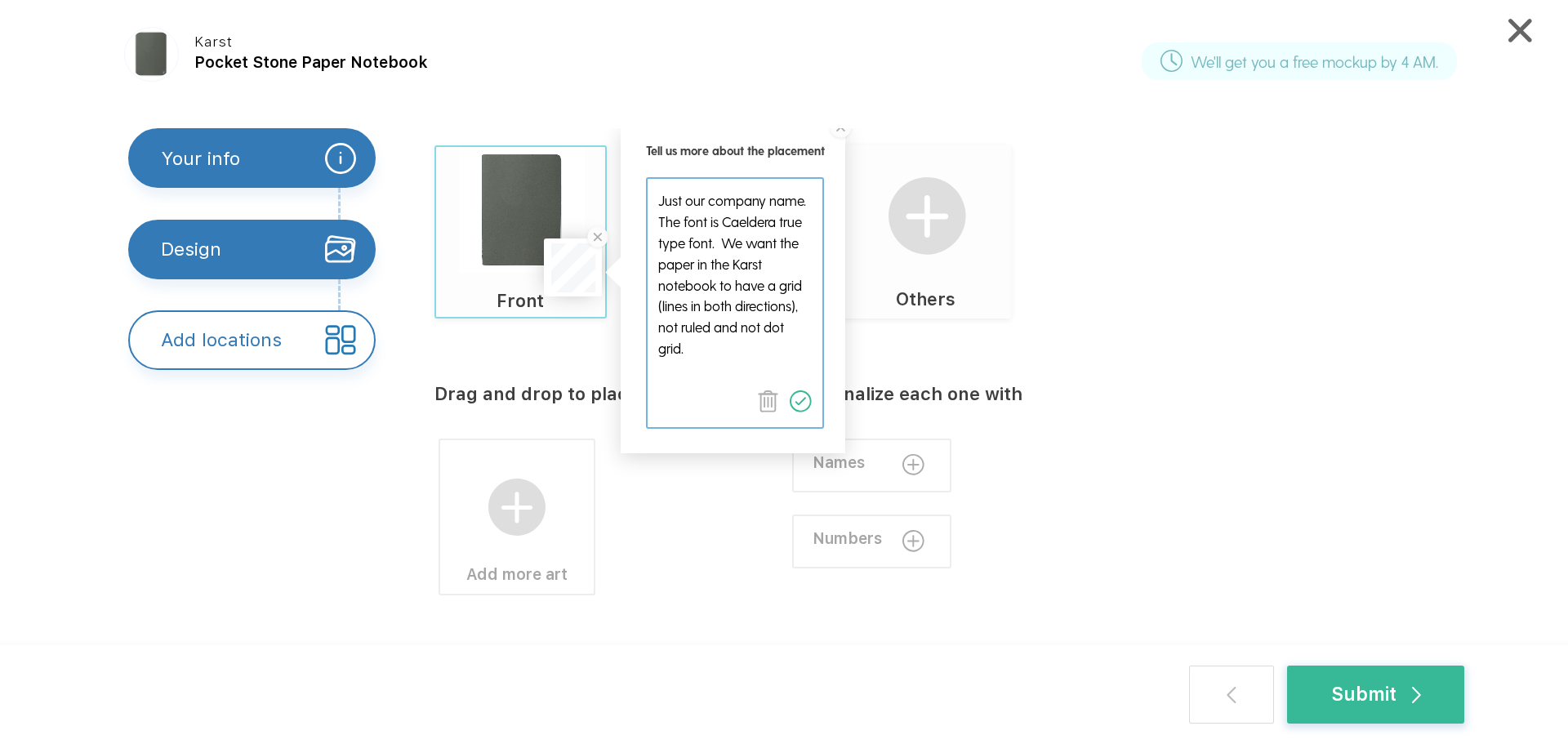
click at [799, 401] on img at bounding box center [801, 402] width 22 height 22
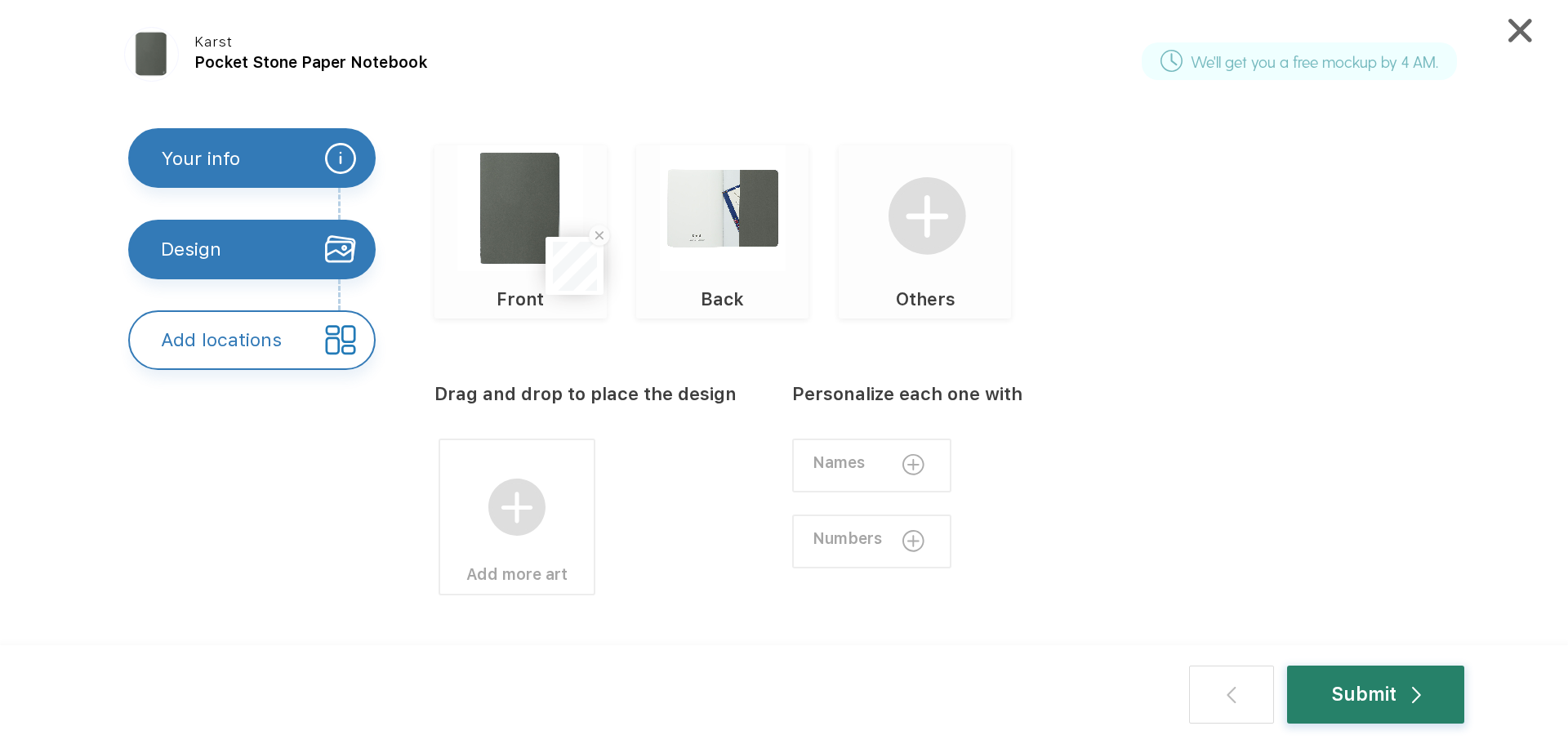
click at [1375, 694] on div "Submit" at bounding box center [1376, 695] width 90 height 29
